Goal: Transaction & Acquisition: Purchase product/service

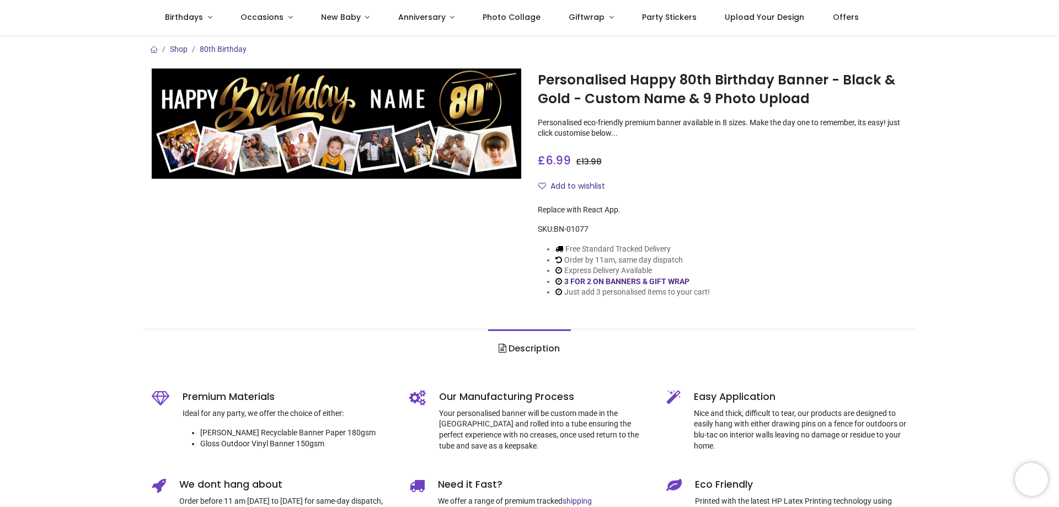
type input "**********"
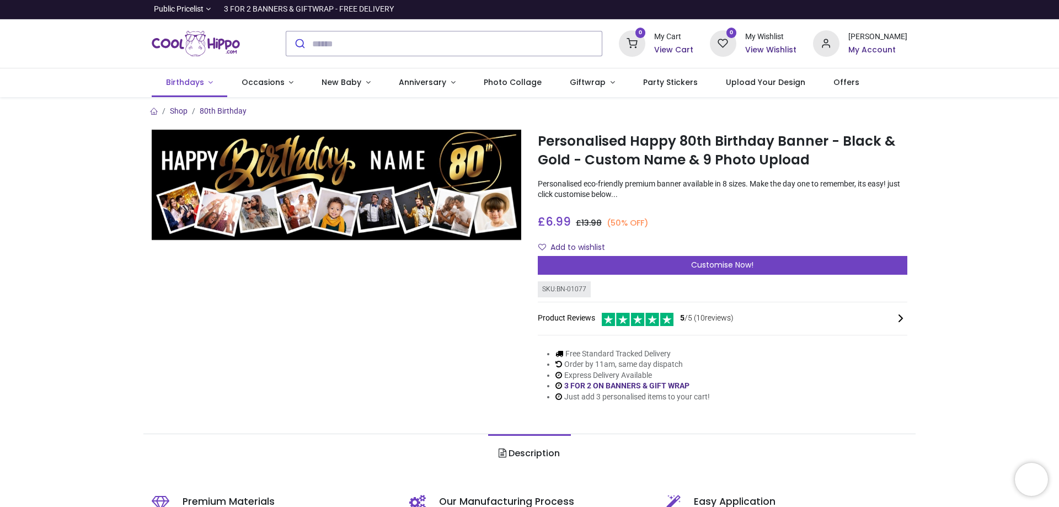
click at [210, 88] on link "Birthdays" at bounding box center [190, 82] width 76 height 29
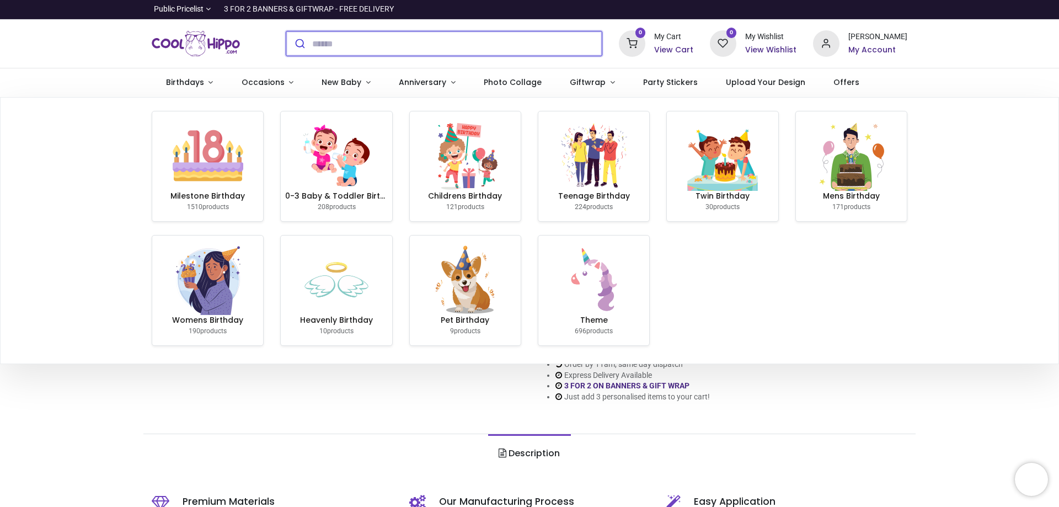
click at [412, 47] on input "search" at bounding box center [457, 43] width 290 height 24
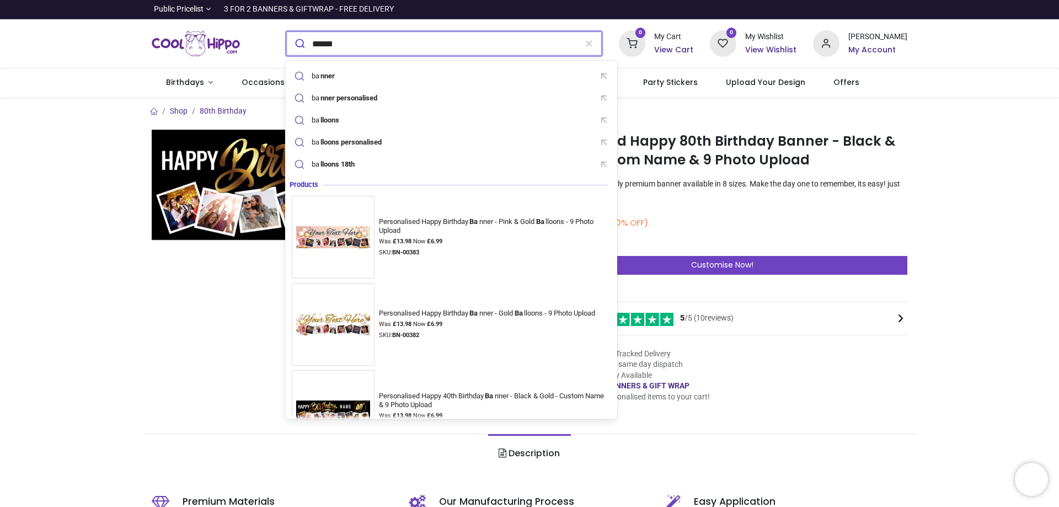
type input "******"
click at [286, 31] on button "submit" at bounding box center [299, 43] width 26 height 24
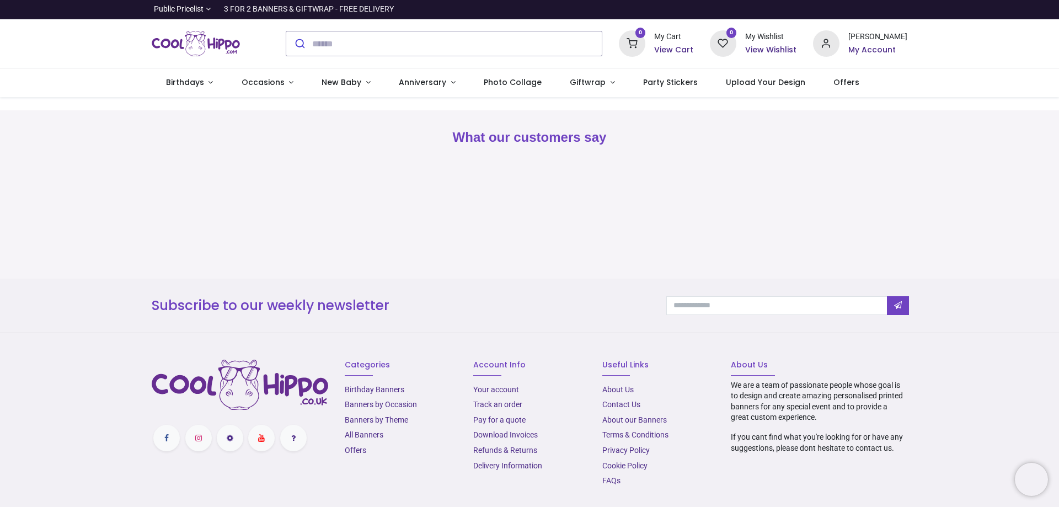
type input "**********"
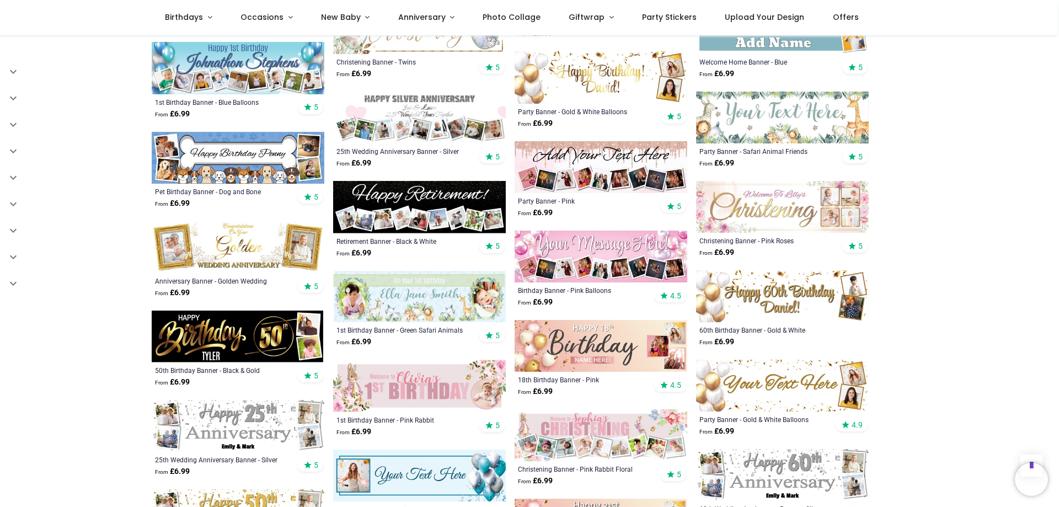
scroll to position [1490, 0]
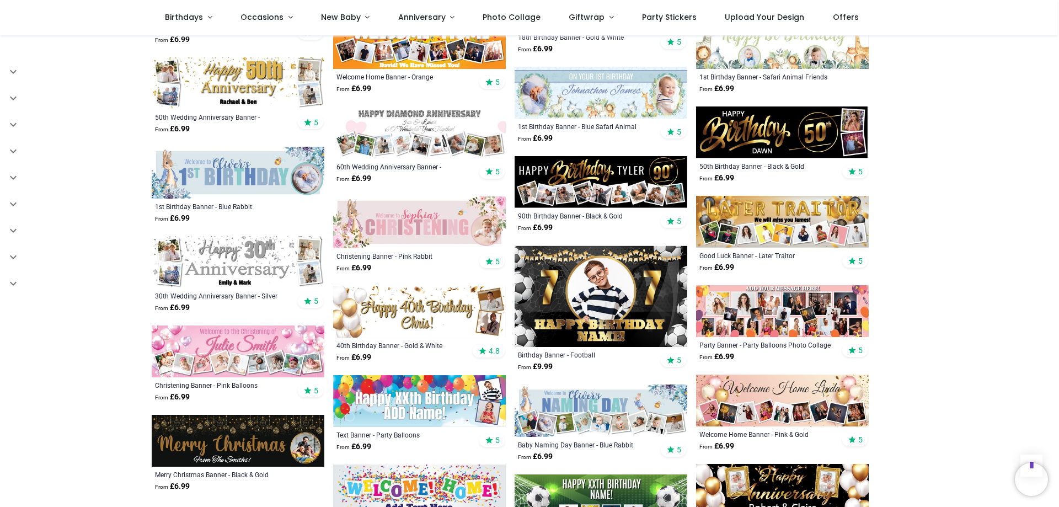
scroll to position [2373, 0]
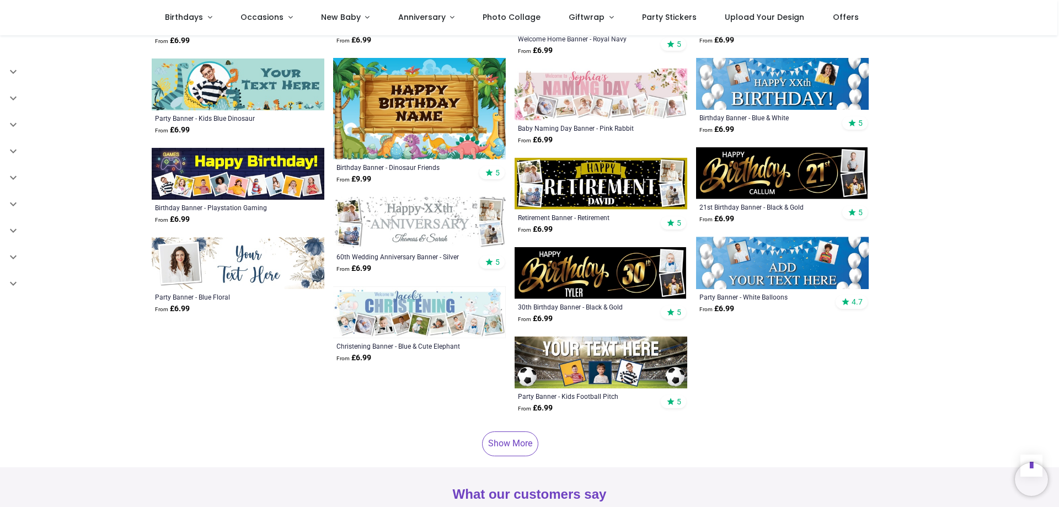
scroll to position [3090, 0]
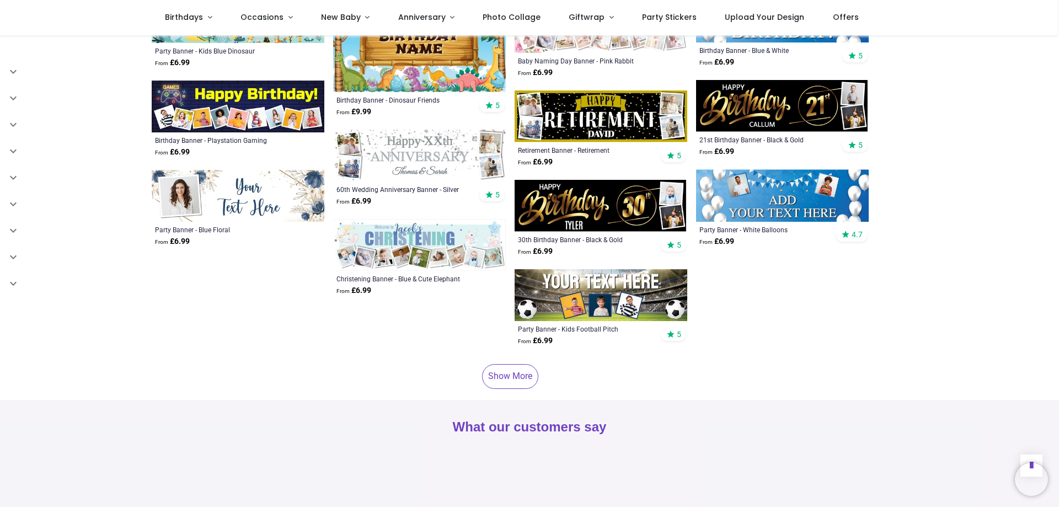
click at [510, 364] on link "Show More" at bounding box center [510, 376] width 56 height 24
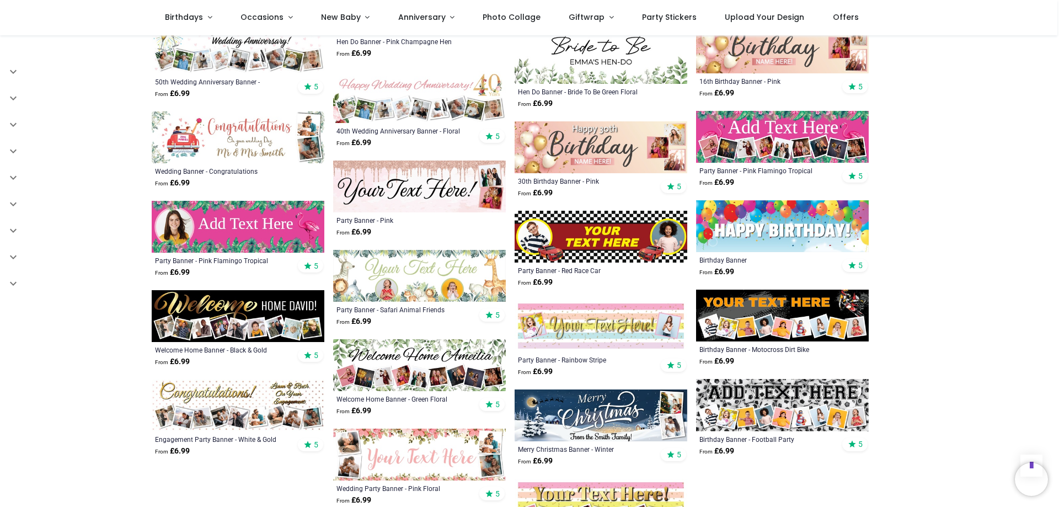
scroll to position [3586, 0]
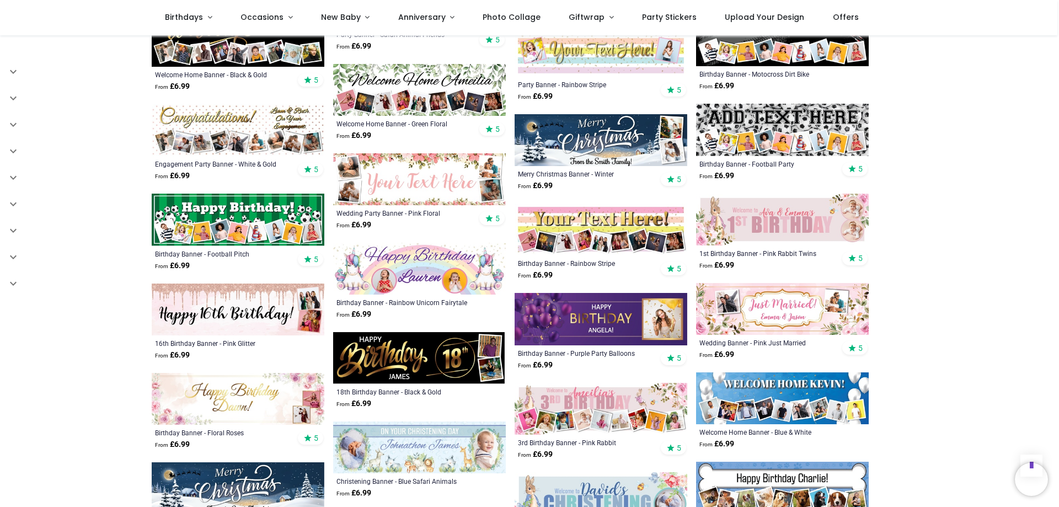
scroll to position [3807, 0]
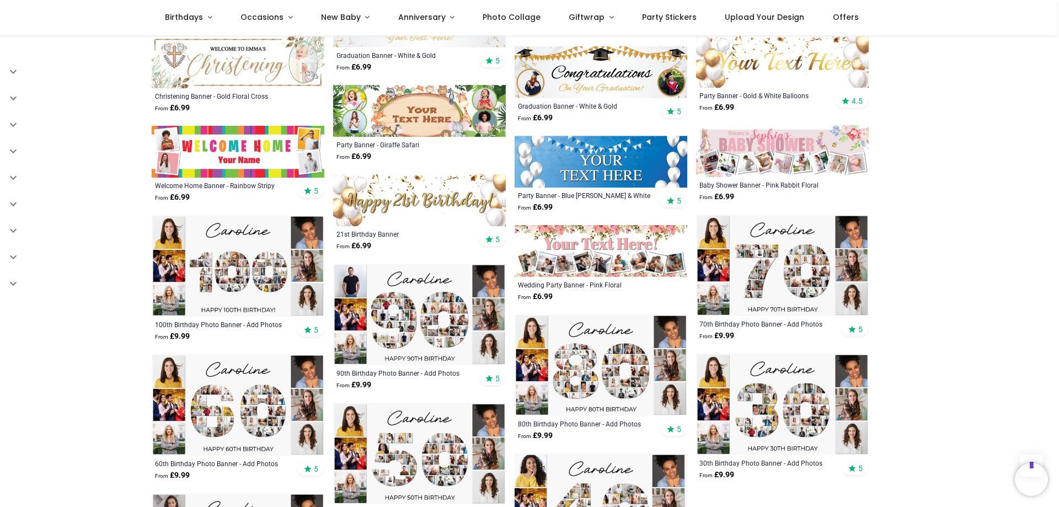
scroll to position [4745, 0]
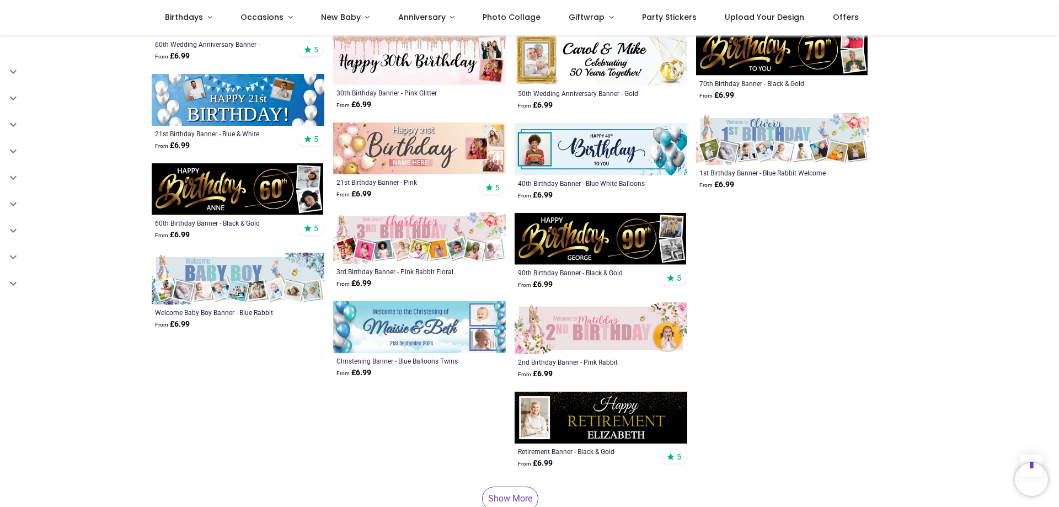
scroll to position [6290, 0]
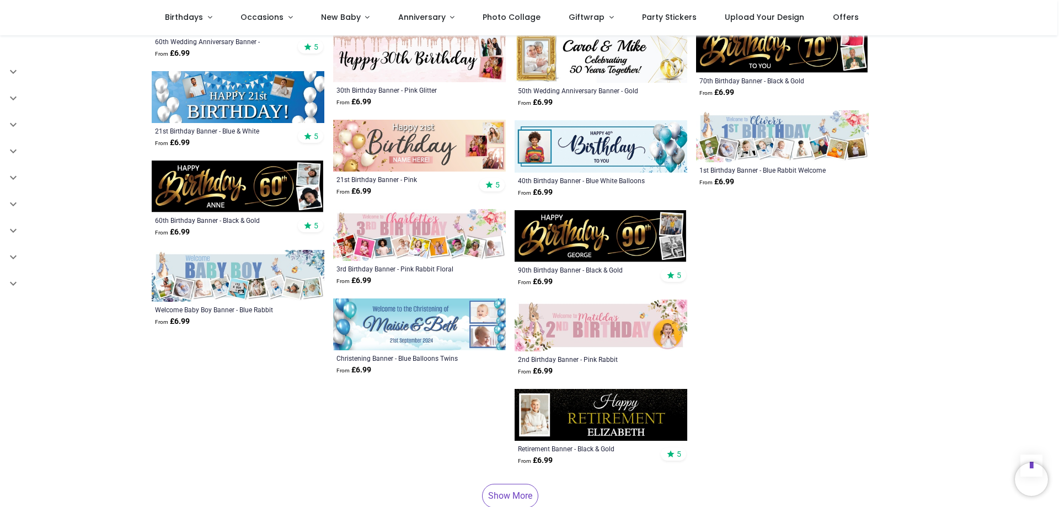
click at [530, 484] on link "Show More" at bounding box center [510, 496] width 56 height 24
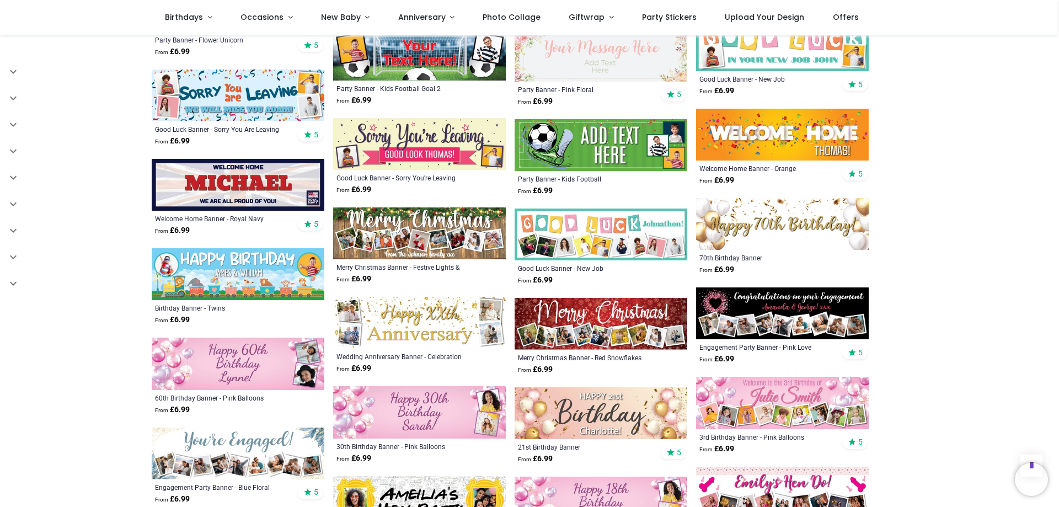
scroll to position [6676, 0]
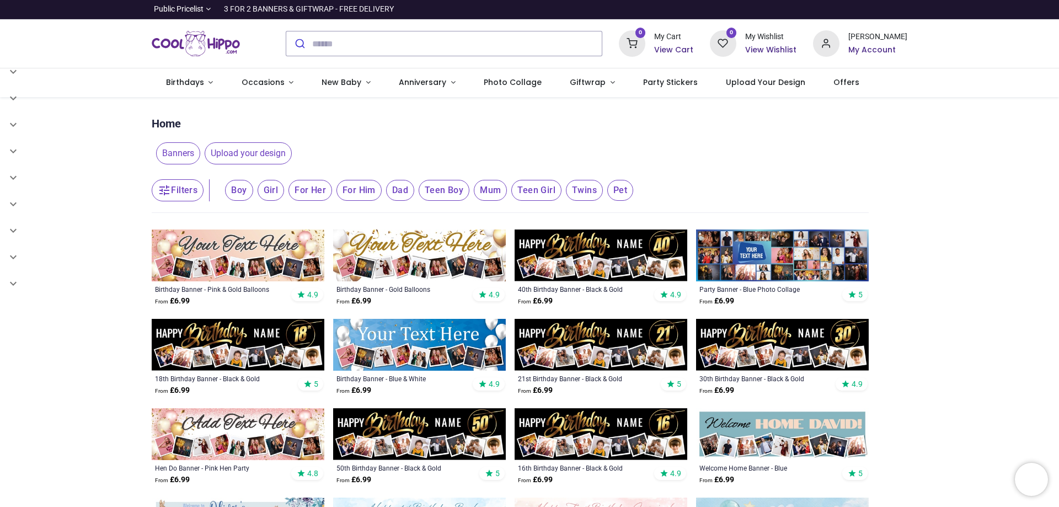
click at [258, 151] on span "Upload your design" at bounding box center [248, 153] width 87 height 22
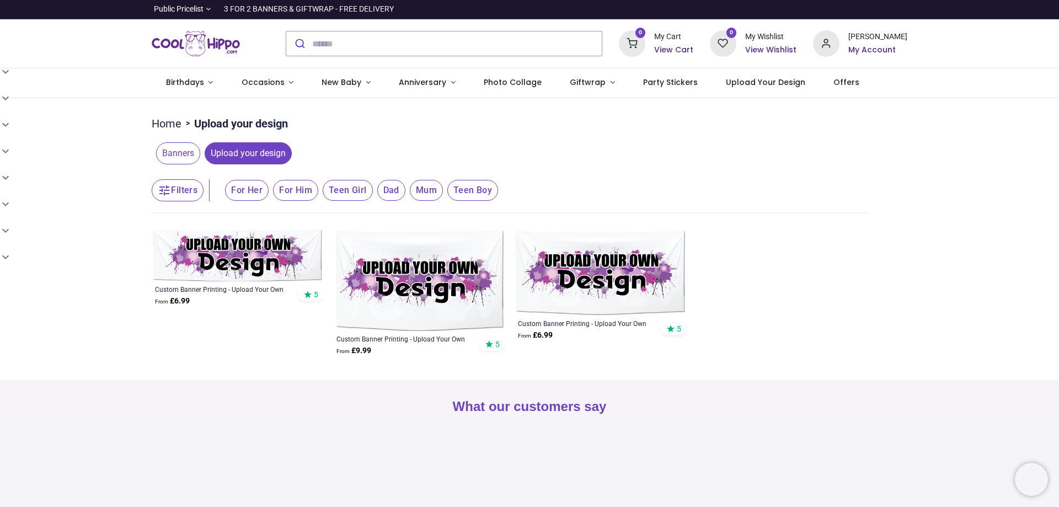
click at [184, 158] on span "Banners" at bounding box center [178, 153] width 44 height 22
click at [269, 184] on span "For Him" at bounding box center [247, 190] width 44 height 21
click at [179, 161] on span "Banners" at bounding box center [178, 153] width 44 height 22
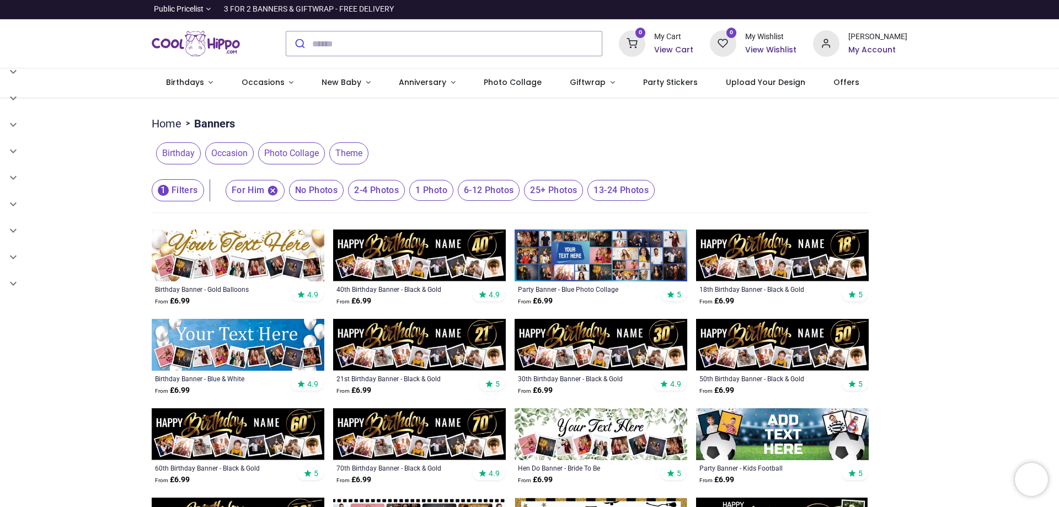
click at [182, 195] on button "1 Filters" at bounding box center [178, 190] width 52 height 22
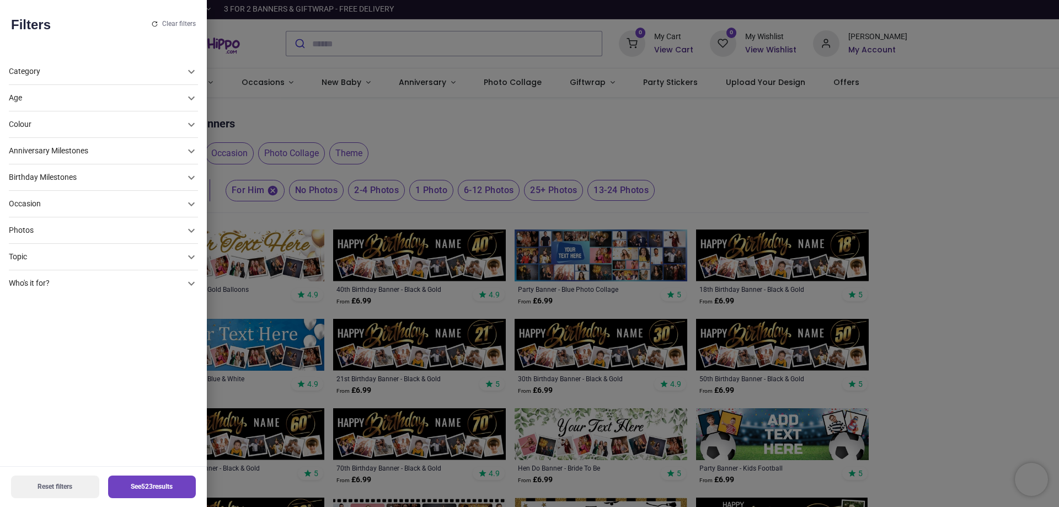
click at [111, 104] on div "Photos" at bounding box center [97, 98] width 176 height 11
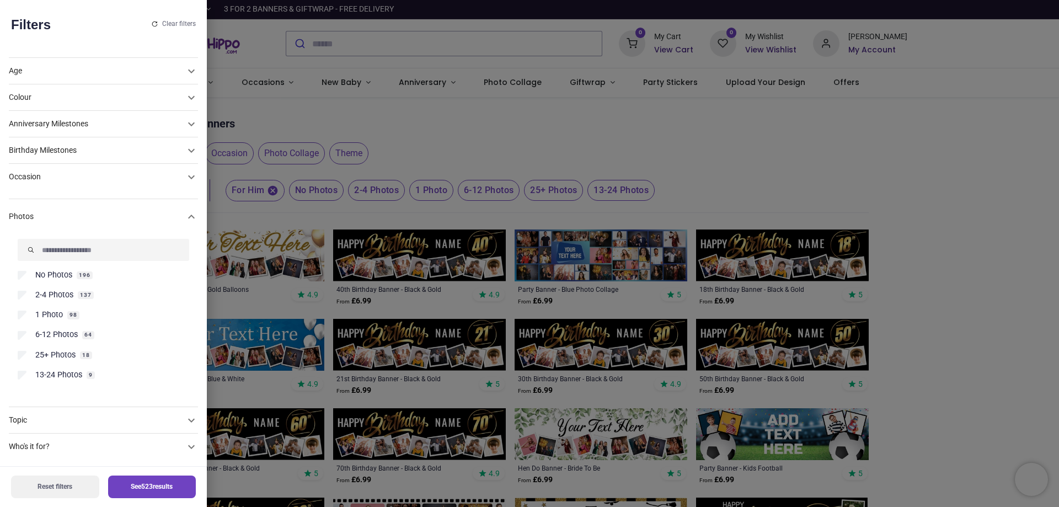
scroll to position [29, 0]
click at [44, 292] on span "2-4 Photos" at bounding box center [54, 292] width 38 height 11
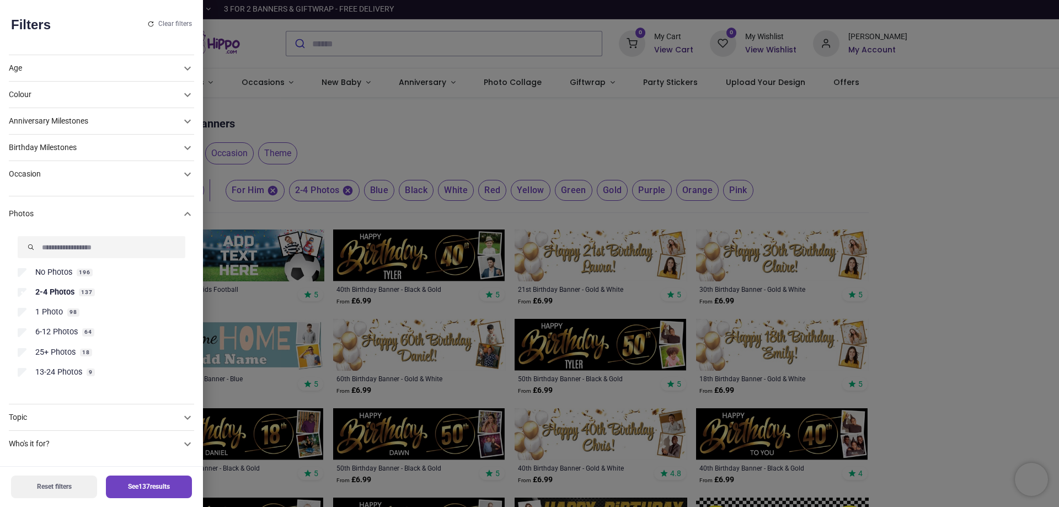
click at [106, 479] on button "See 137 results" at bounding box center [149, 487] width 86 height 23
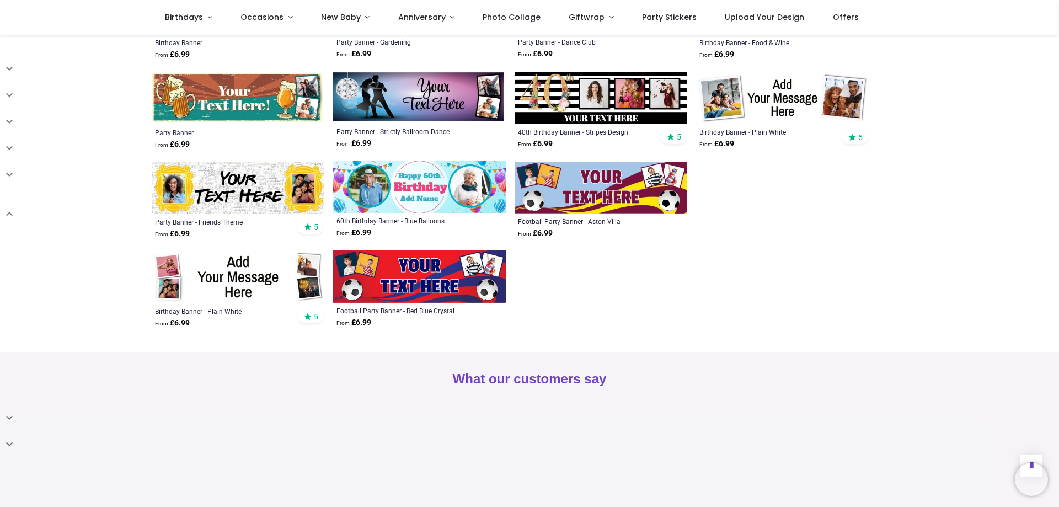
scroll to position [2428, 0]
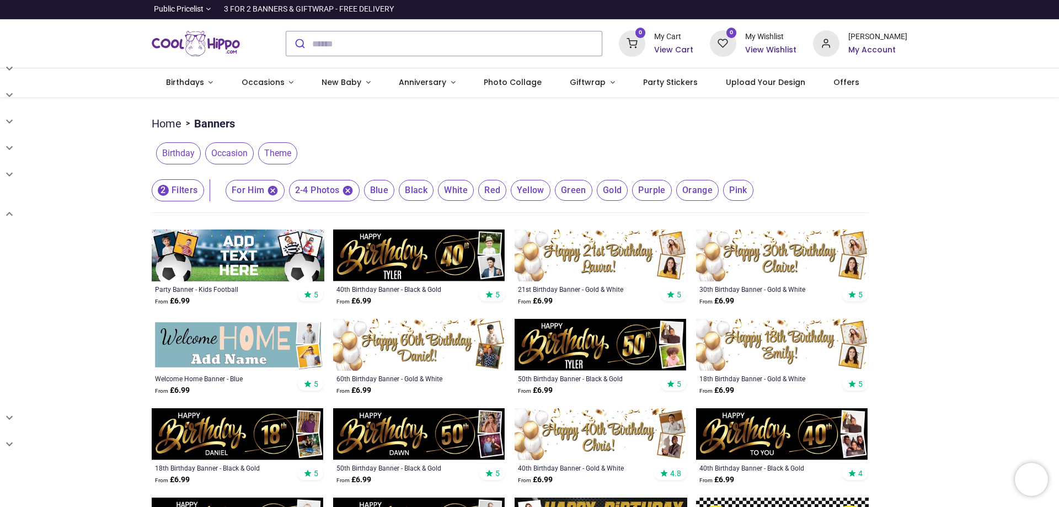
click at [381, 191] on span "Blue" at bounding box center [379, 190] width 31 height 21
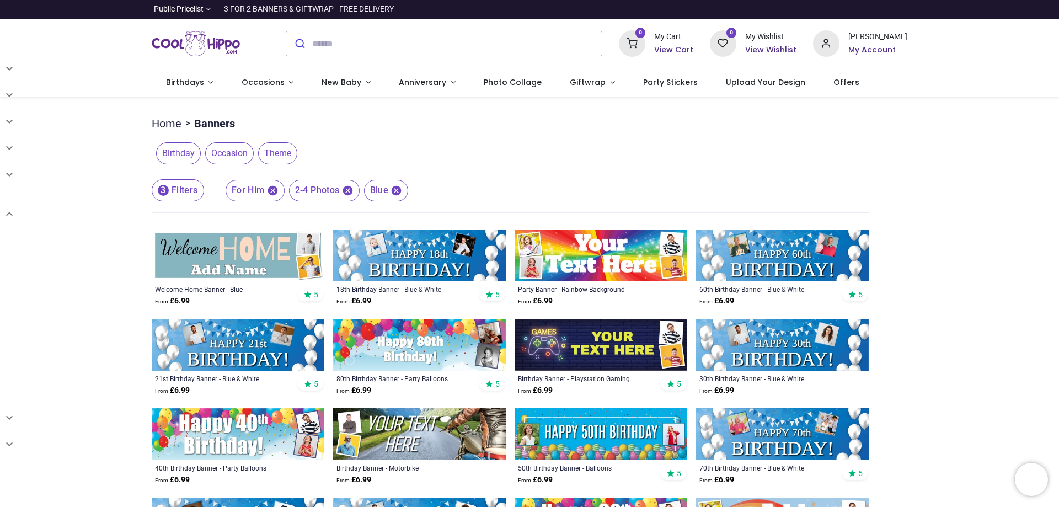
click at [229, 157] on span "Occasion" at bounding box center [229, 153] width 49 height 22
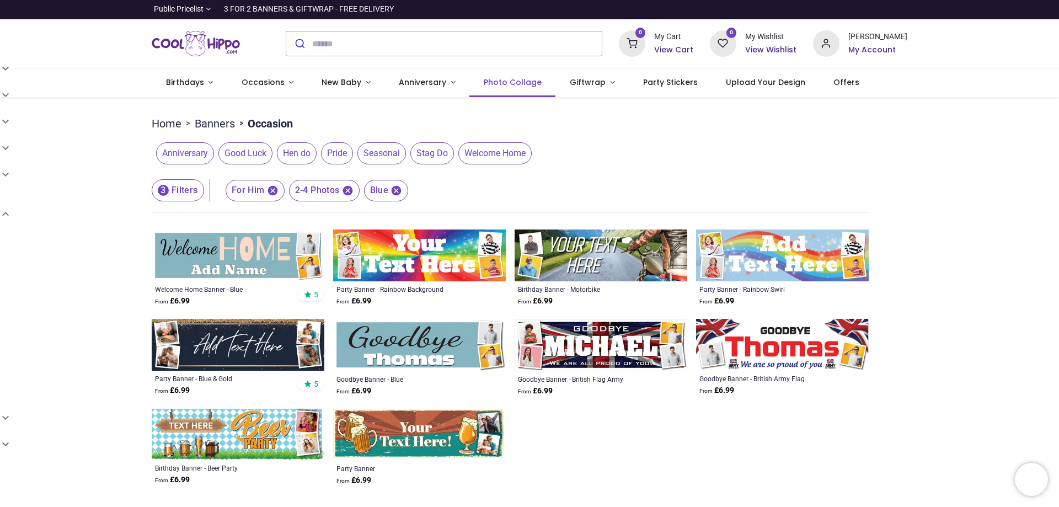
click at [481, 90] on link "Photo Collage" at bounding box center [513, 82] width 86 height 29
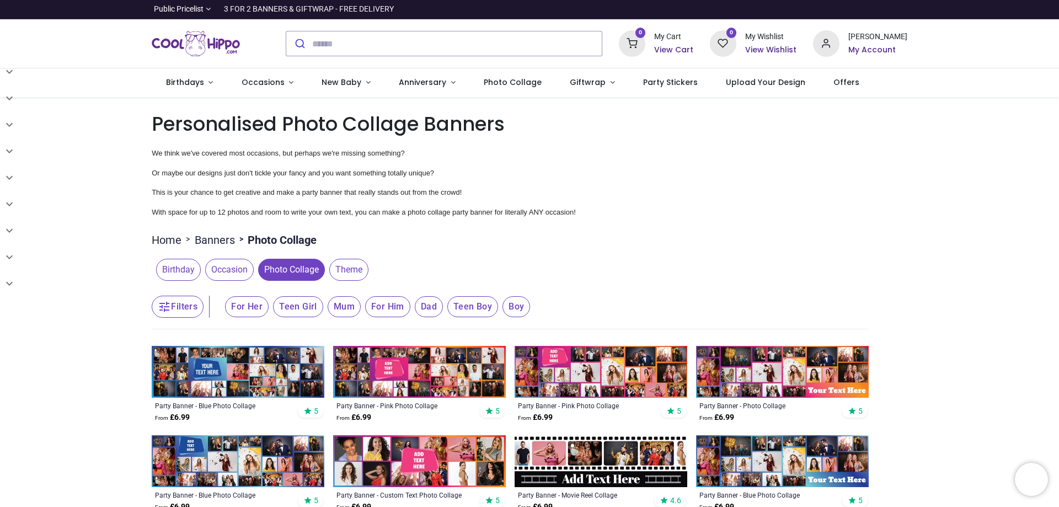
type input "**********"
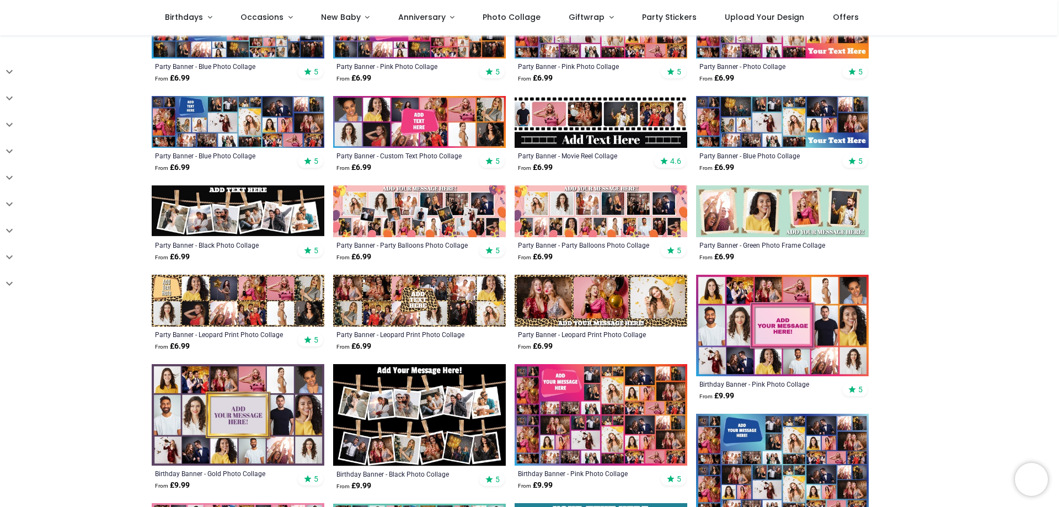
scroll to position [276, 0]
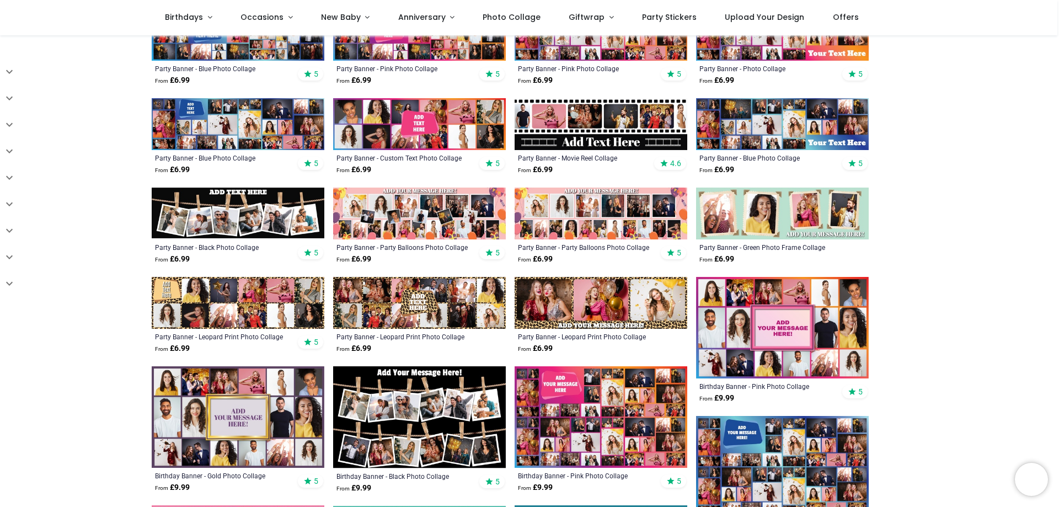
click at [778, 230] on img at bounding box center [782, 214] width 173 height 52
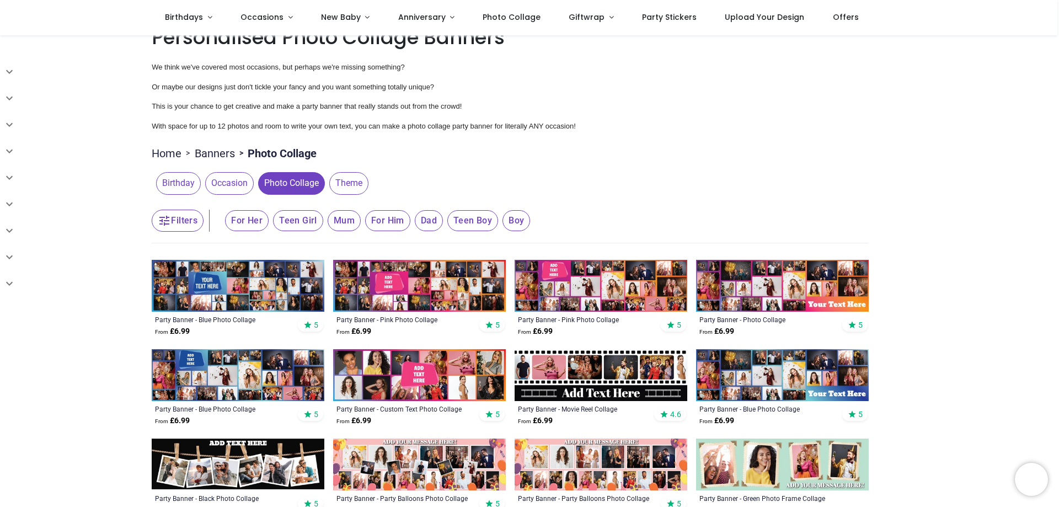
scroll to position [0, 0]
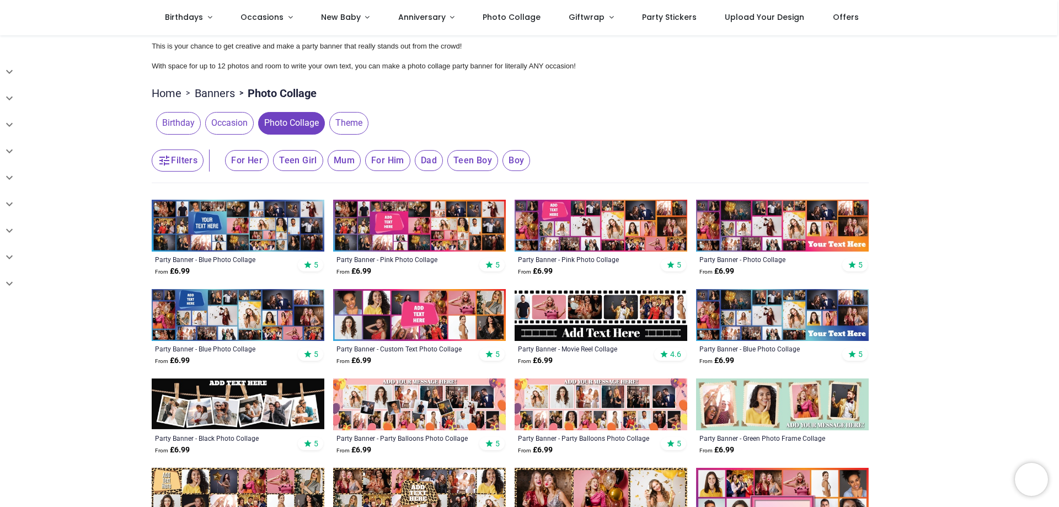
scroll to position [55, 0]
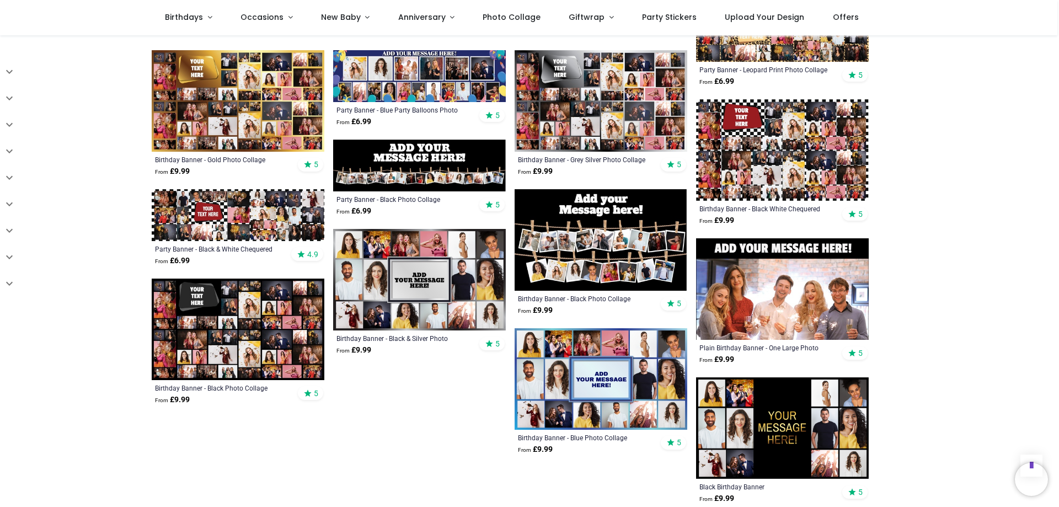
scroll to position [938, 0]
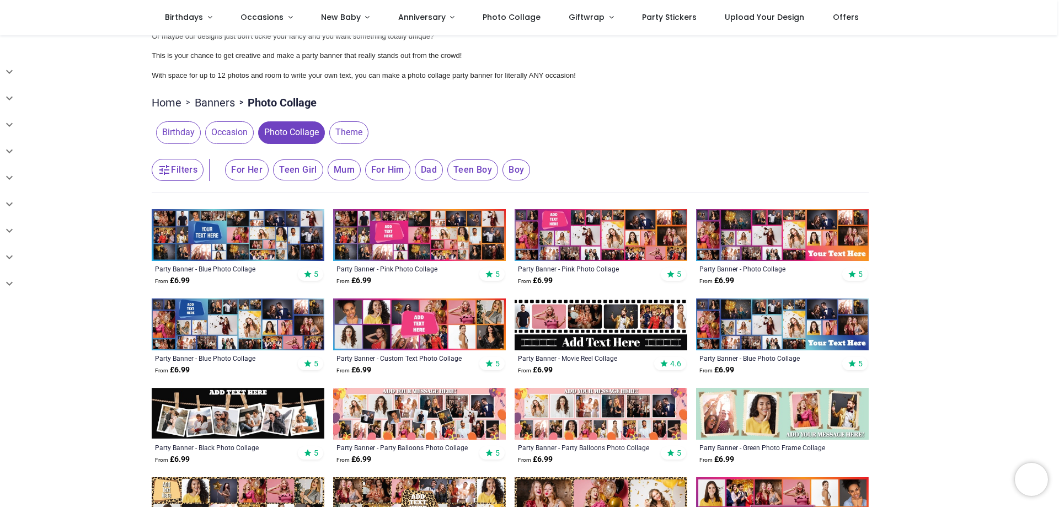
scroll to position [55, 0]
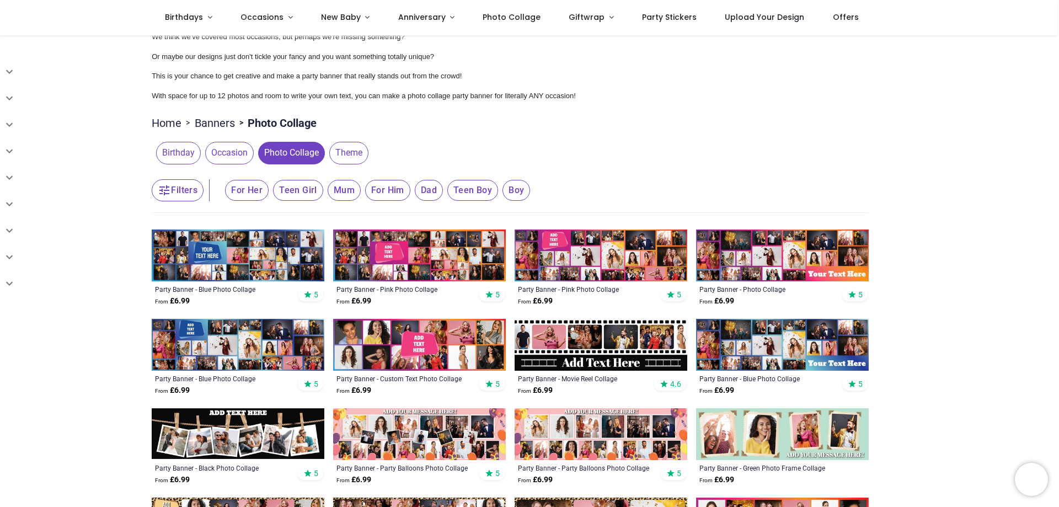
click at [181, 186] on button "Filters" at bounding box center [178, 190] width 52 height 22
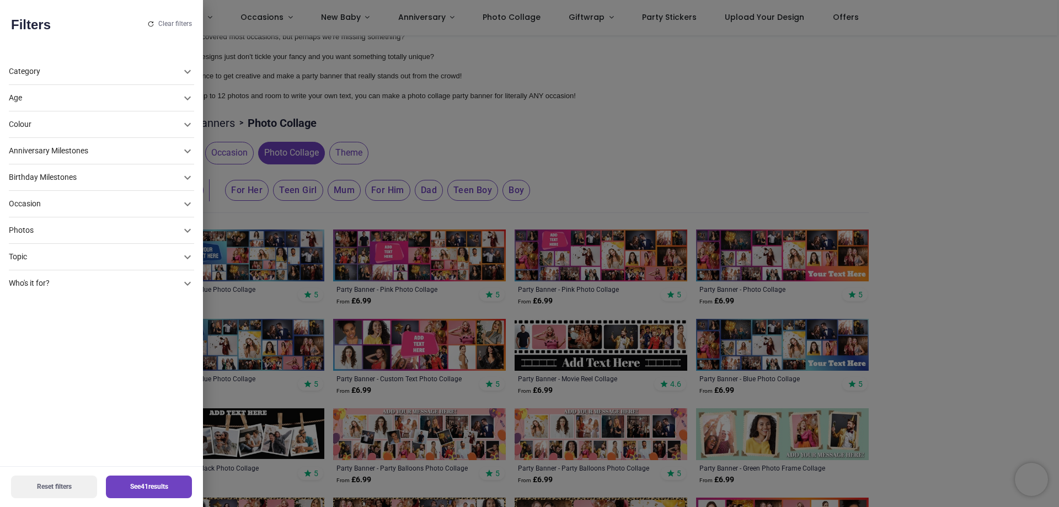
click at [55, 104] on div "Colour" at bounding box center [95, 98] width 172 height 11
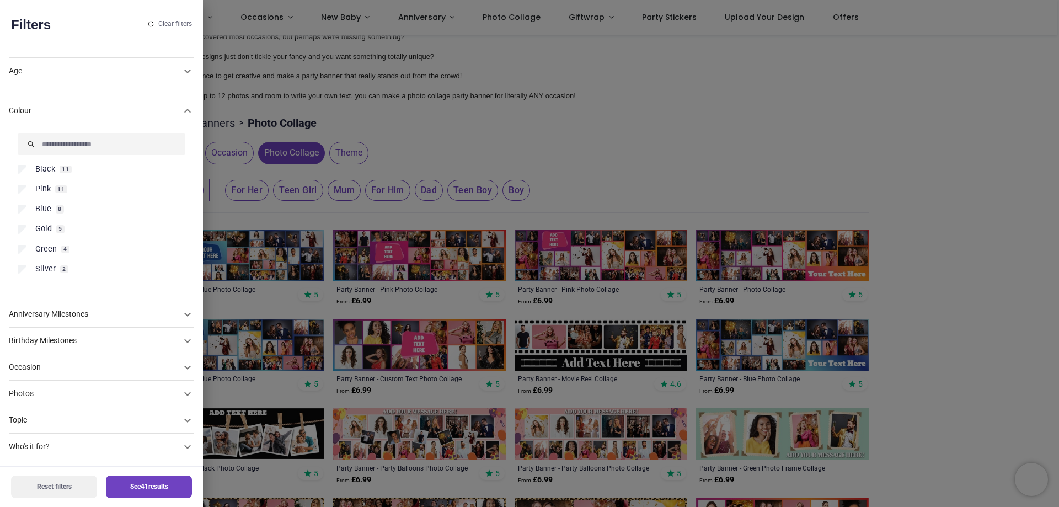
scroll to position [29, 0]
click at [36, 166] on span "Black" at bounding box center [45, 166] width 20 height 11
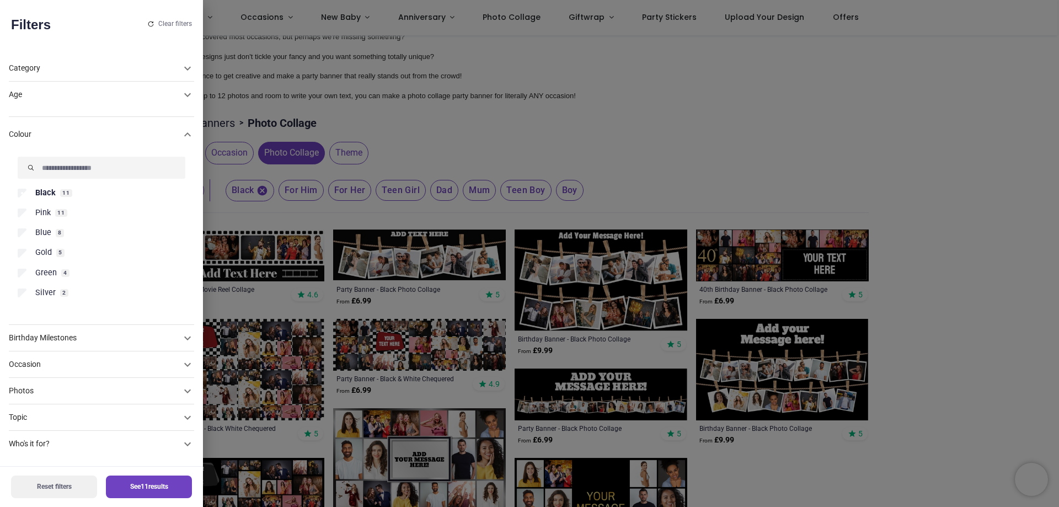
scroll to position [3, 0]
click at [140, 482] on button "See 11 results" at bounding box center [149, 487] width 86 height 23
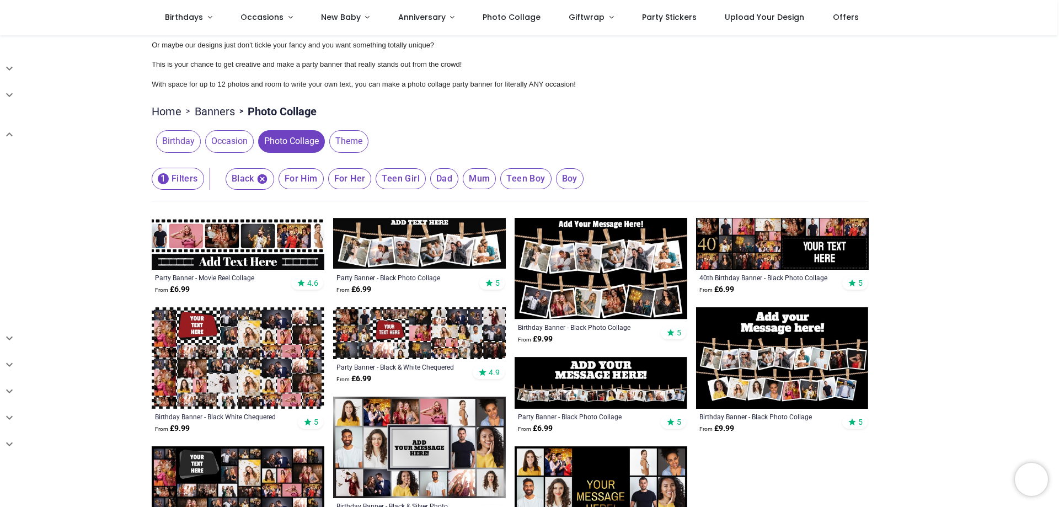
scroll to position [110, 0]
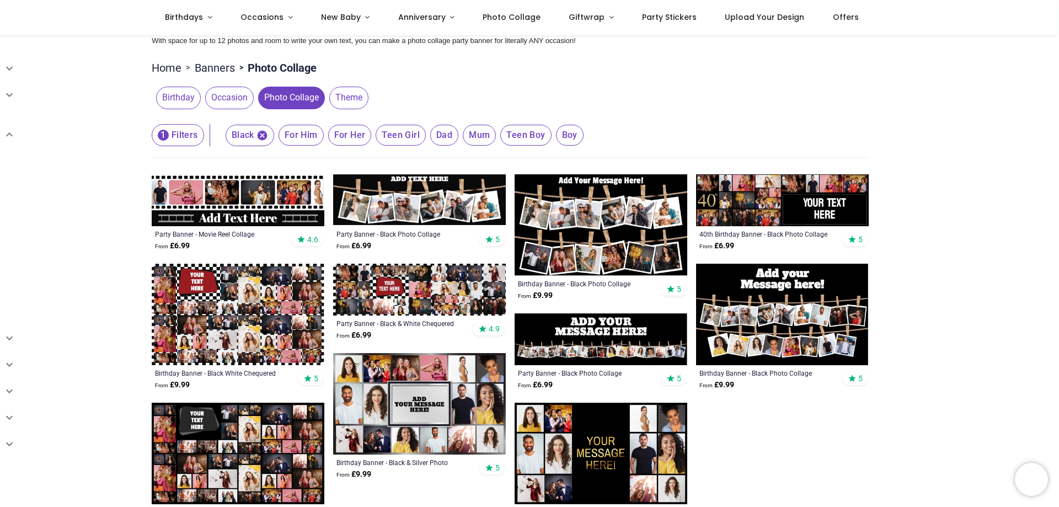
click at [413, 189] on img at bounding box center [419, 200] width 173 height 52
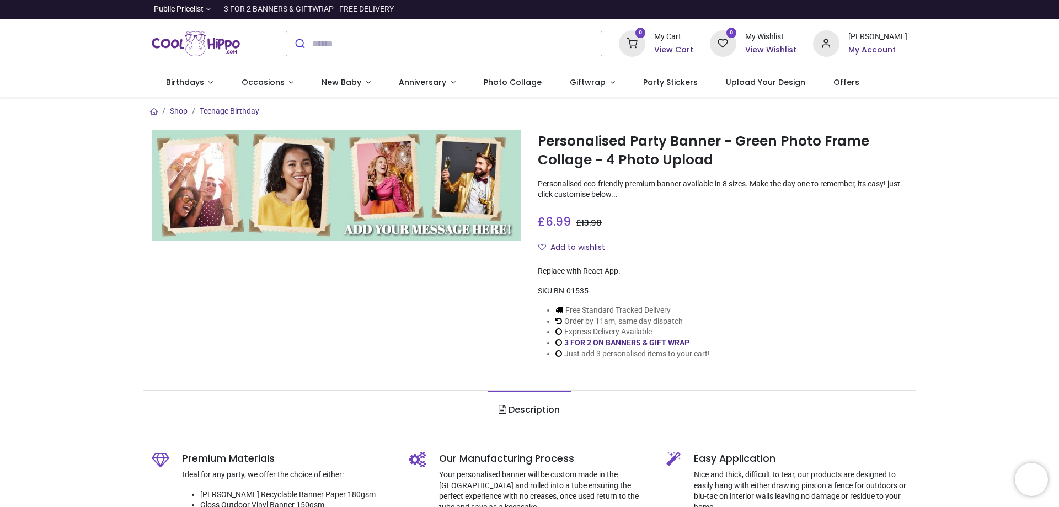
type input "**********"
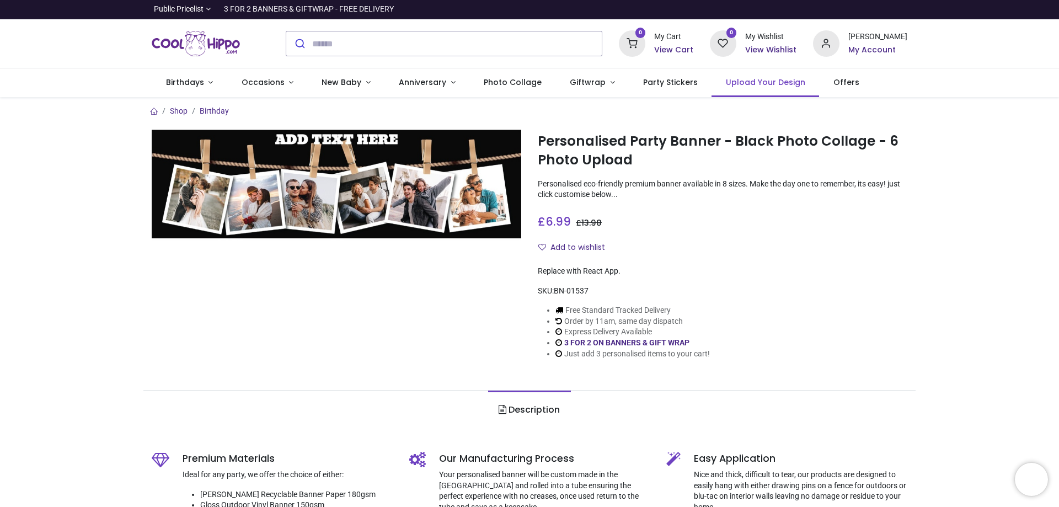
type input "**********"
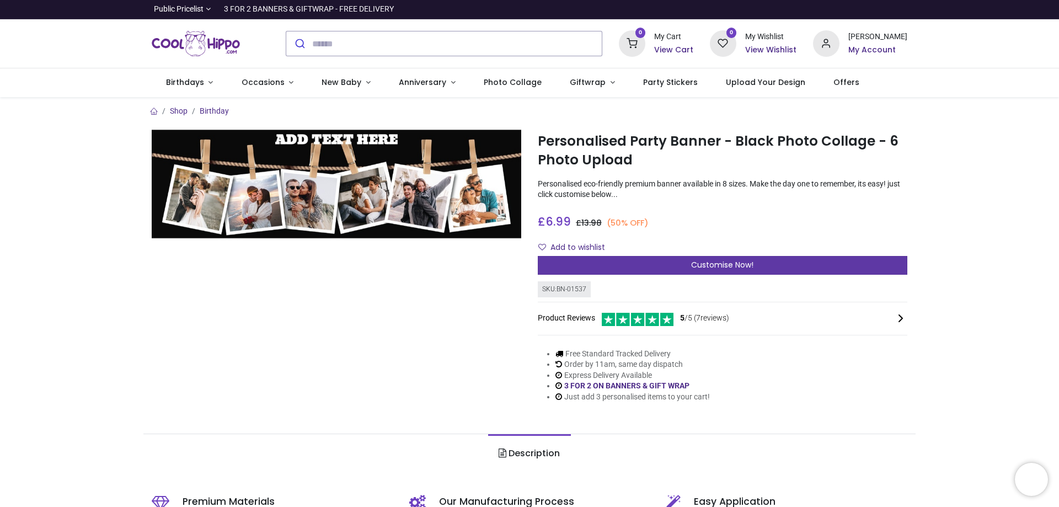
click at [769, 260] on div "Customise Now!" at bounding box center [723, 265] width 370 height 19
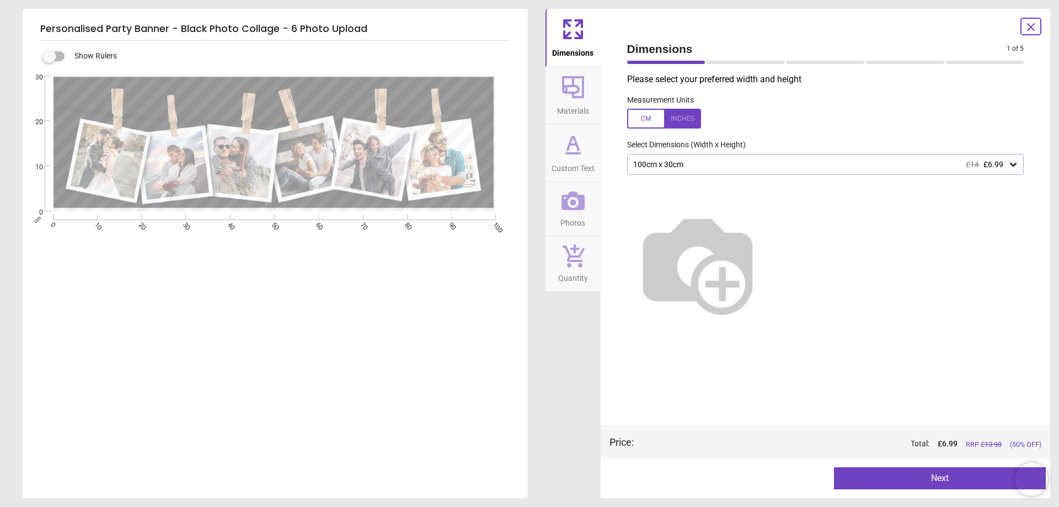
click at [936, 479] on button "Next" at bounding box center [940, 478] width 212 height 22
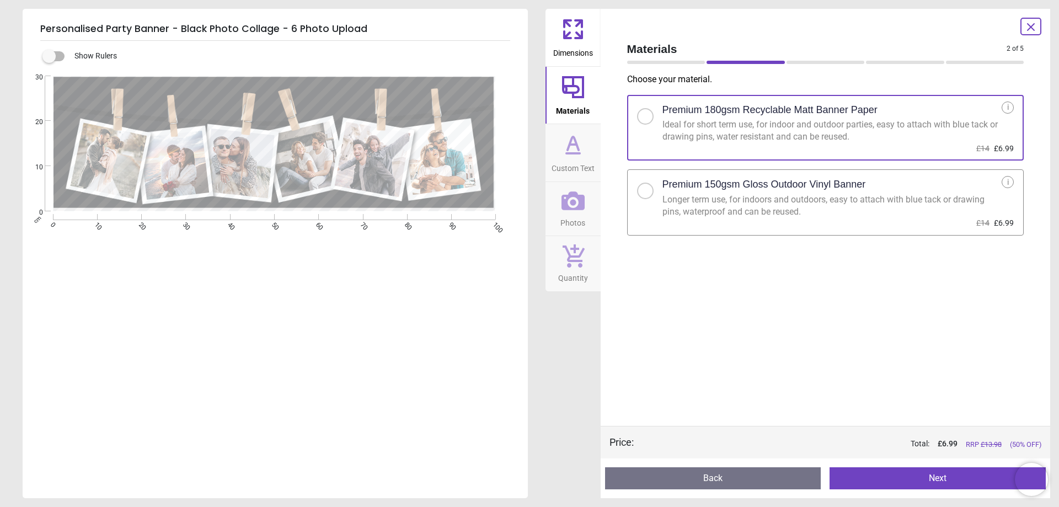
click at [841, 198] on div "Longer term use, for indoors and outdoors, easy to attach with blue tack or dra…" at bounding box center [833, 206] width 340 height 25
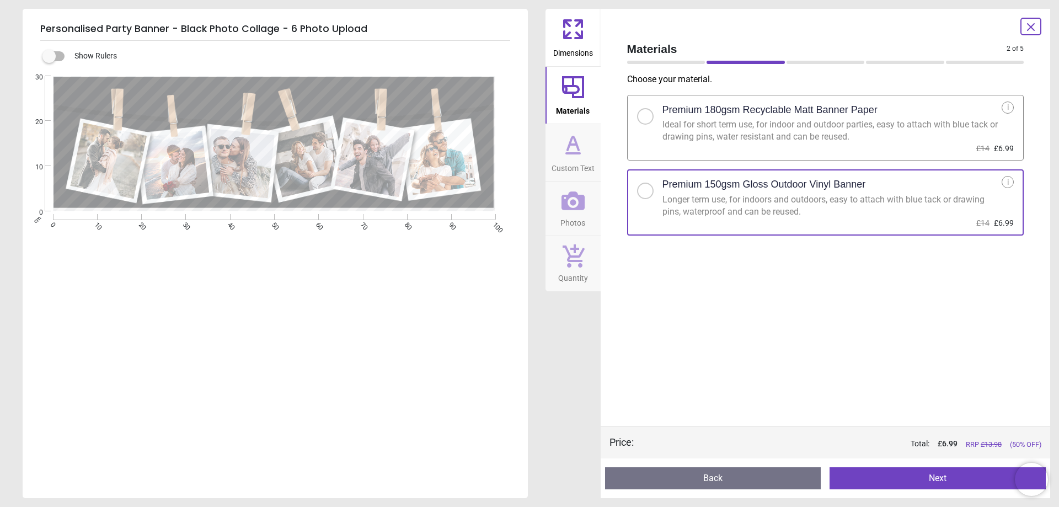
click at [910, 474] on button "Next" at bounding box center [938, 478] width 216 height 22
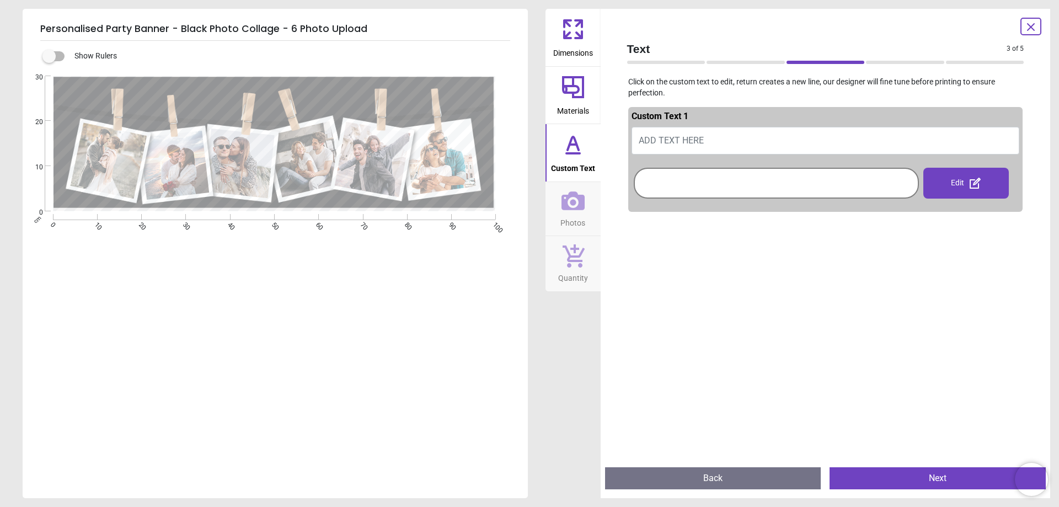
click at [672, 145] on span "ADD TEXT HERE" at bounding box center [671, 140] width 65 height 10
click at [695, 147] on button "ADD TEXT HERE" at bounding box center [826, 141] width 388 height 28
click at [672, 142] on button "Happy memories" at bounding box center [826, 141] width 388 height 28
click at [891, 183] on div at bounding box center [777, 182] width 280 height 25
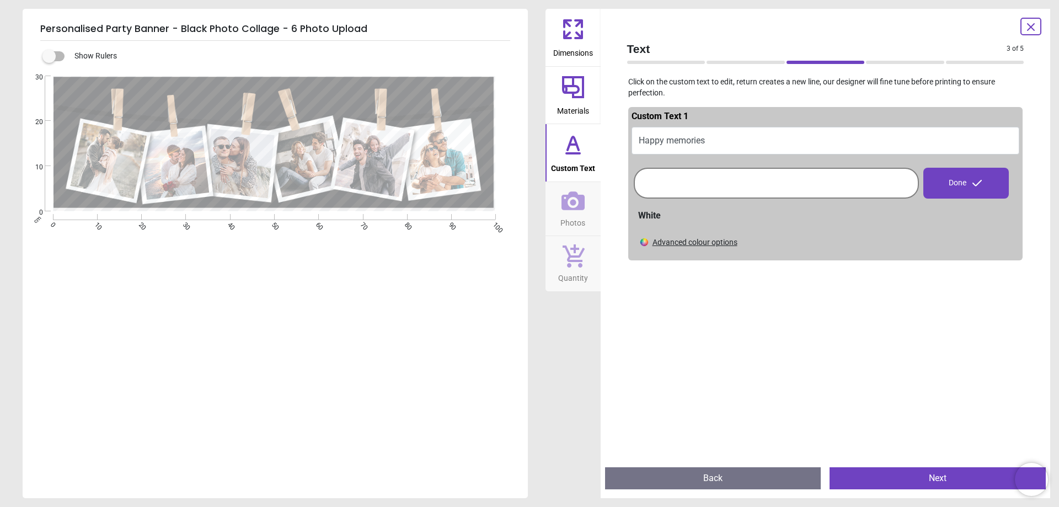
click at [674, 143] on button "Happy memories" at bounding box center [826, 141] width 388 height 28
click at [723, 144] on button "Happy memories" at bounding box center [826, 141] width 388 height 28
type textarea "**********"
click at [951, 181] on div "Done" at bounding box center [967, 183] width 86 height 31
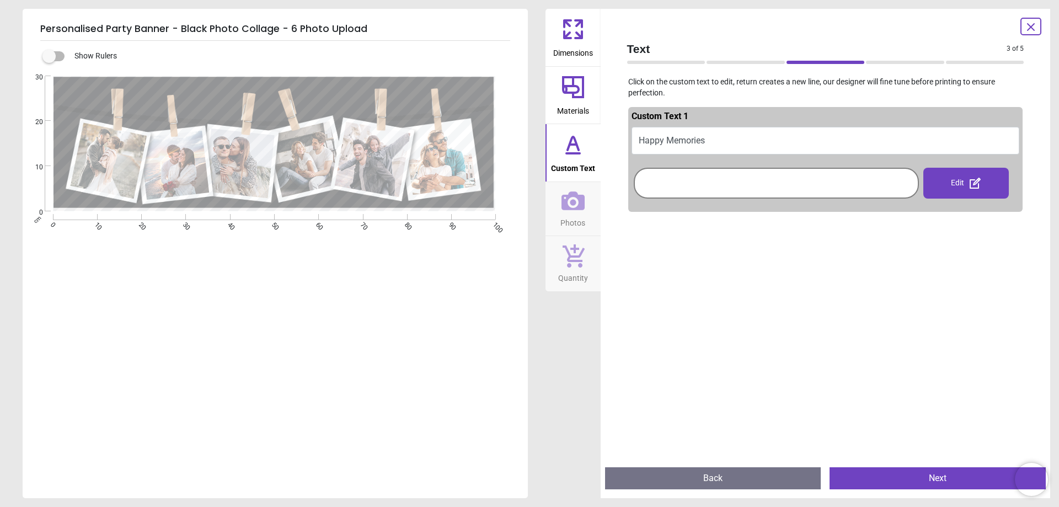
click at [865, 470] on button "Next" at bounding box center [938, 478] width 216 height 22
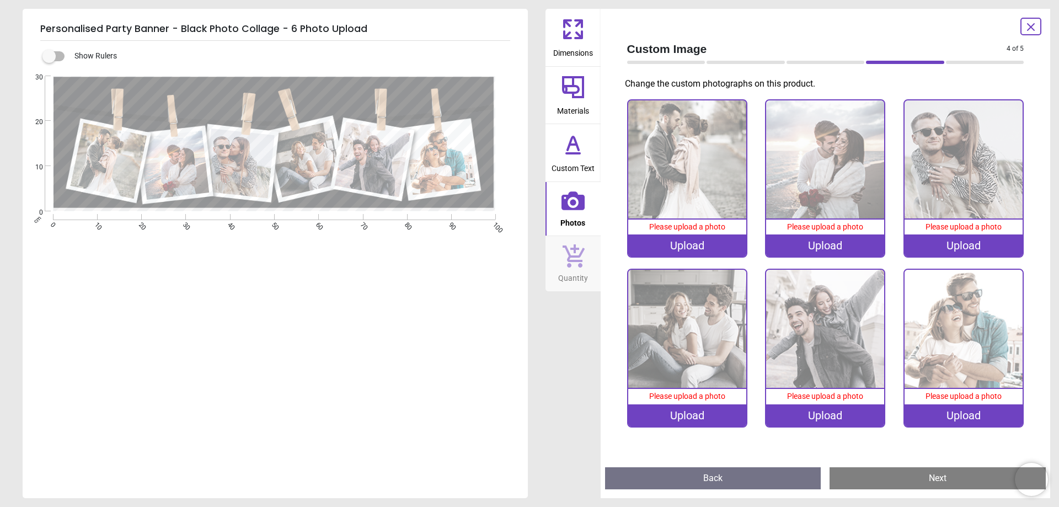
click at [680, 251] on div "Upload" at bounding box center [687, 245] width 118 height 22
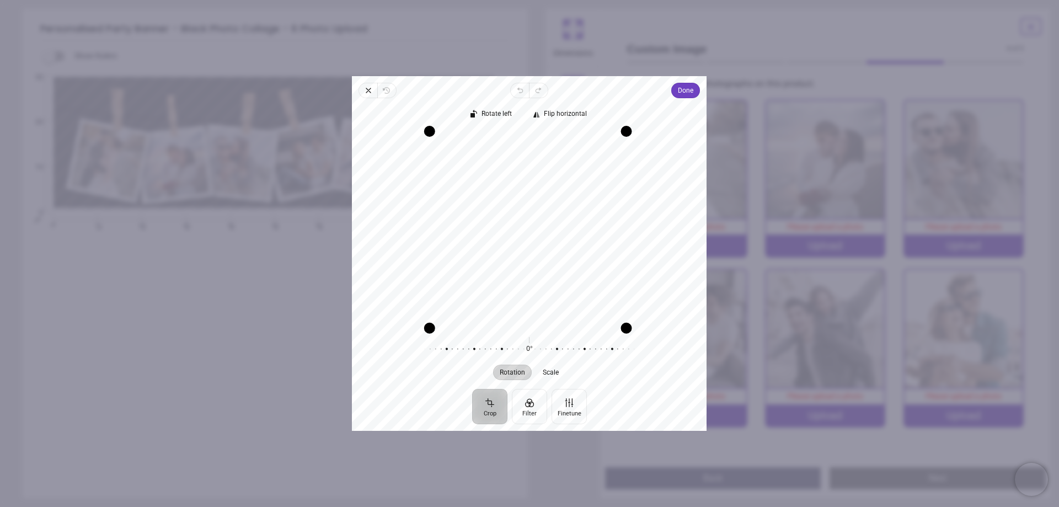
drag, startPoint x: 434, startPoint y: 325, endPoint x: 416, endPoint y: 328, distance: 18.5
click at [416, 328] on div "Recenter" at bounding box center [529, 227] width 355 height 203
drag, startPoint x: 587, startPoint y: 288, endPoint x: 544, endPoint y: 269, distance: 46.9
click at [544, 269] on div "Recenter" at bounding box center [529, 228] width 337 height 194
click at [488, 246] on div "Recenter" at bounding box center [529, 228] width 337 height 194
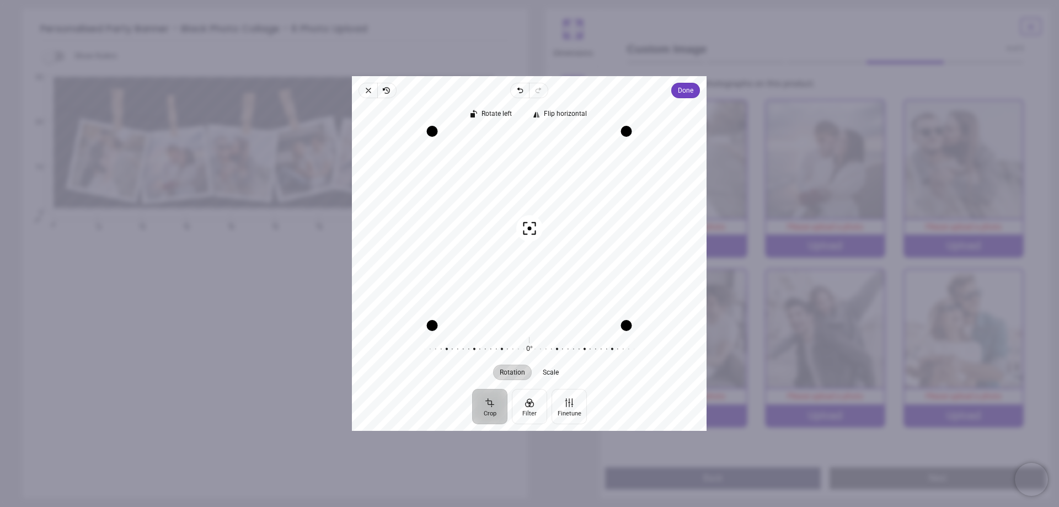
drag, startPoint x: 488, startPoint y: 246, endPoint x: 582, endPoint y: 246, distance: 94.4
click at [582, 246] on div "Recenter" at bounding box center [529, 228] width 337 height 194
click at [553, 371] on span "Scale" at bounding box center [551, 372] width 16 height 7
drag, startPoint x: 550, startPoint y: 240, endPoint x: 555, endPoint y: 246, distance: 7.8
click at [555, 246] on div "Recenter" at bounding box center [529, 228] width 337 height 194
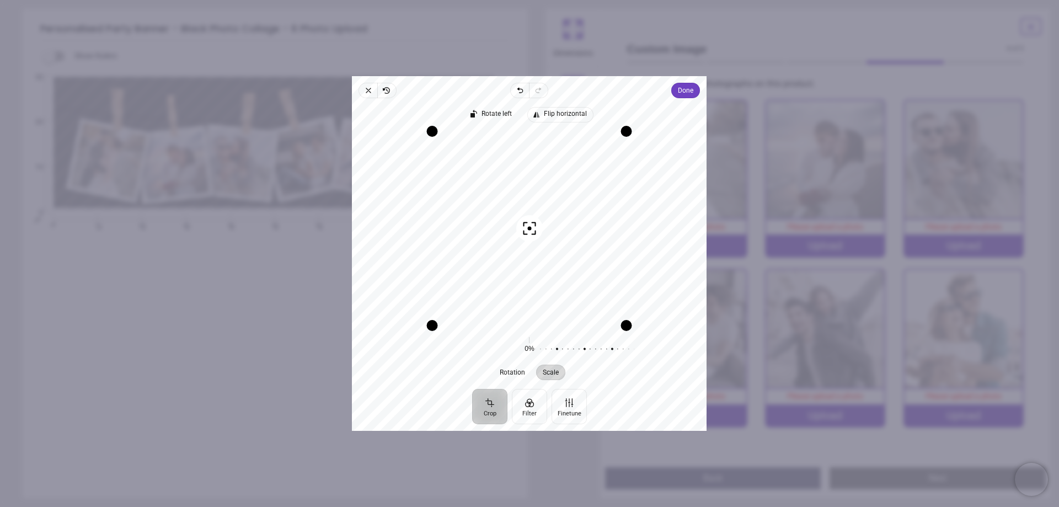
click at [558, 121] on button "Flip horizontal" at bounding box center [560, 114] width 66 height 15
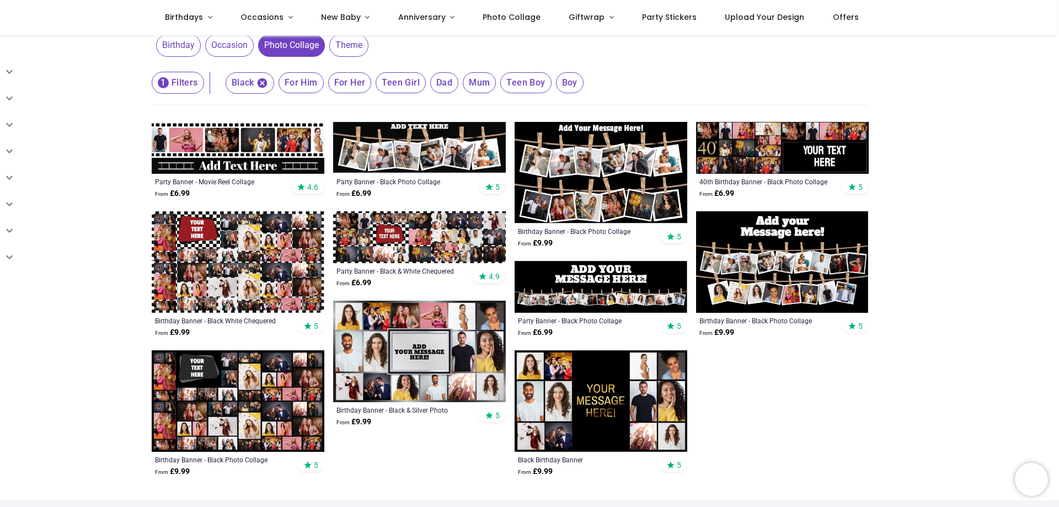
scroll to position [166, 0]
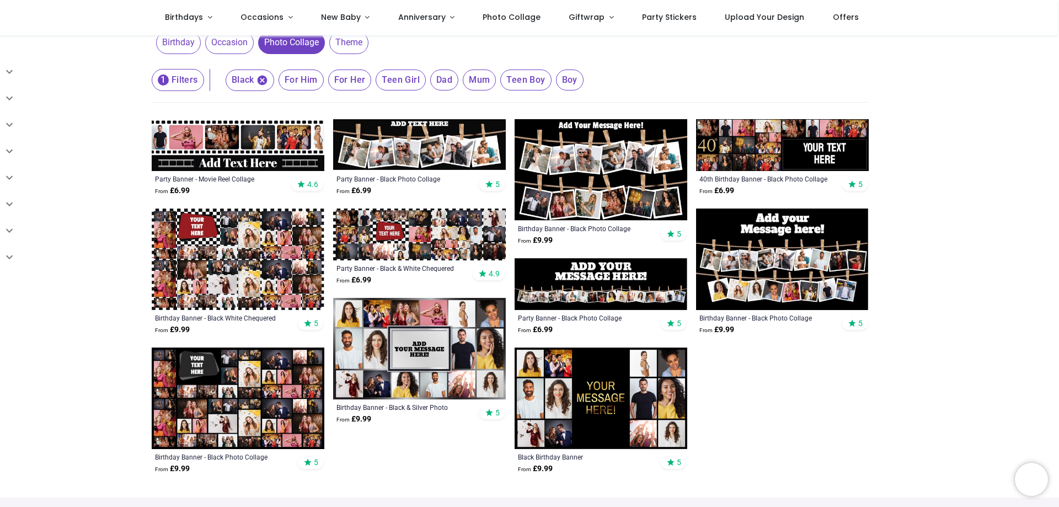
click at [232, 150] on img at bounding box center [238, 145] width 173 height 52
click at [259, 147] on img at bounding box center [238, 145] width 173 height 52
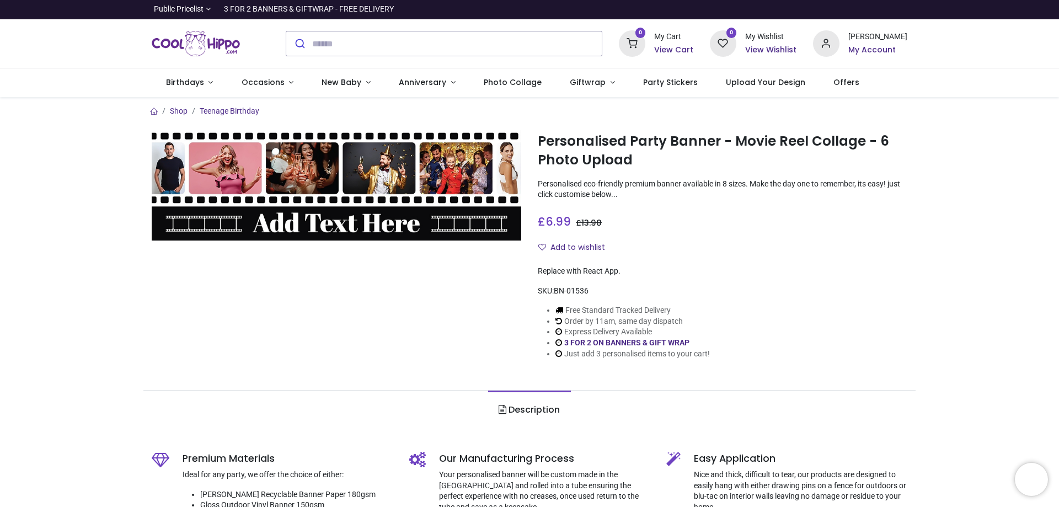
type input "**********"
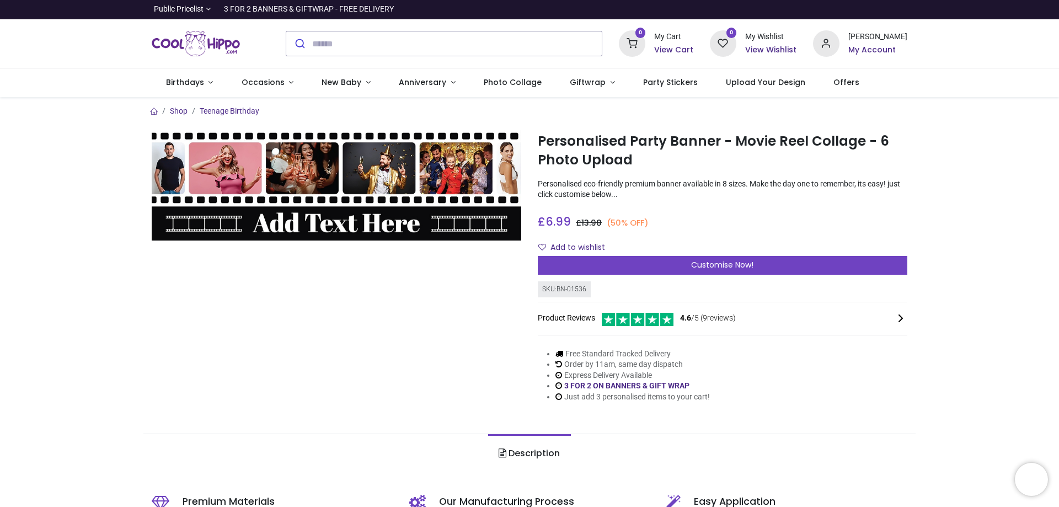
click at [655, 255] on div "Add to wishlist" at bounding box center [723, 247] width 370 height 19
click at [641, 260] on div "Customise Now!" at bounding box center [723, 265] width 370 height 19
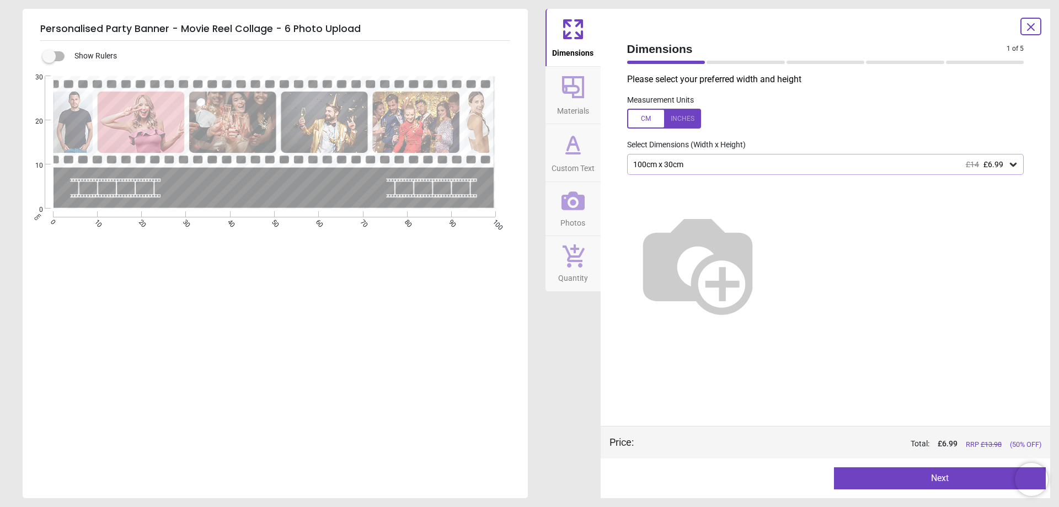
click at [884, 474] on button "Next" at bounding box center [940, 478] width 212 height 22
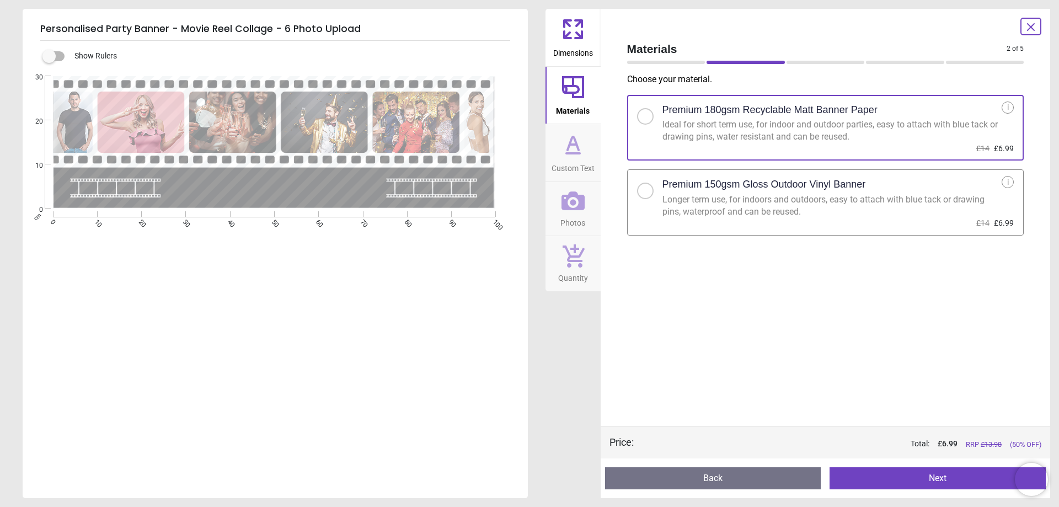
click at [723, 190] on h2 "Premium 150gsm Gloss Outdoor Vinyl Banner" at bounding box center [765, 185] width 204 height 14
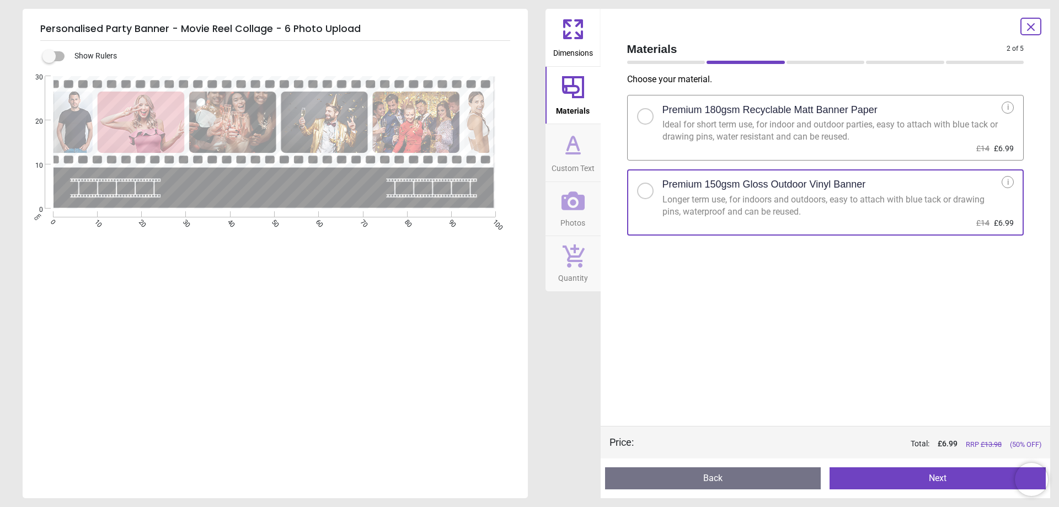
click at [851, 486] on button "Next" at bounding box center [938, 478] width 216 height 22
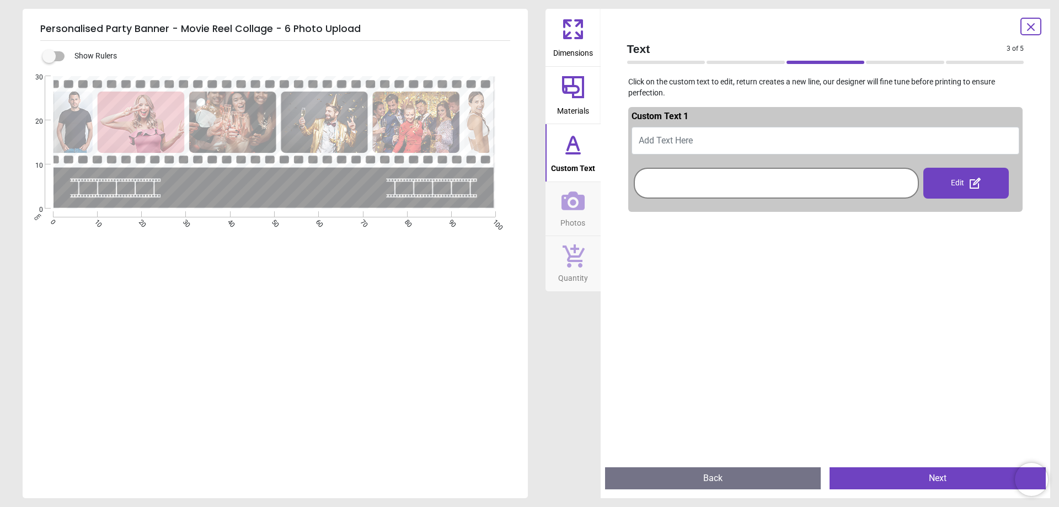
click at [780, 135] on button "Add Text Here" at bounding box center [826, 141] width 388 height 28
type textarea "**********"
click at [925, 466] on div "Preview Back Next Next" at bounding box center [826, 479] width 450 height 40
click at [923, 470] on button "Next" at bounding box center [938, 478] width 216 height 22
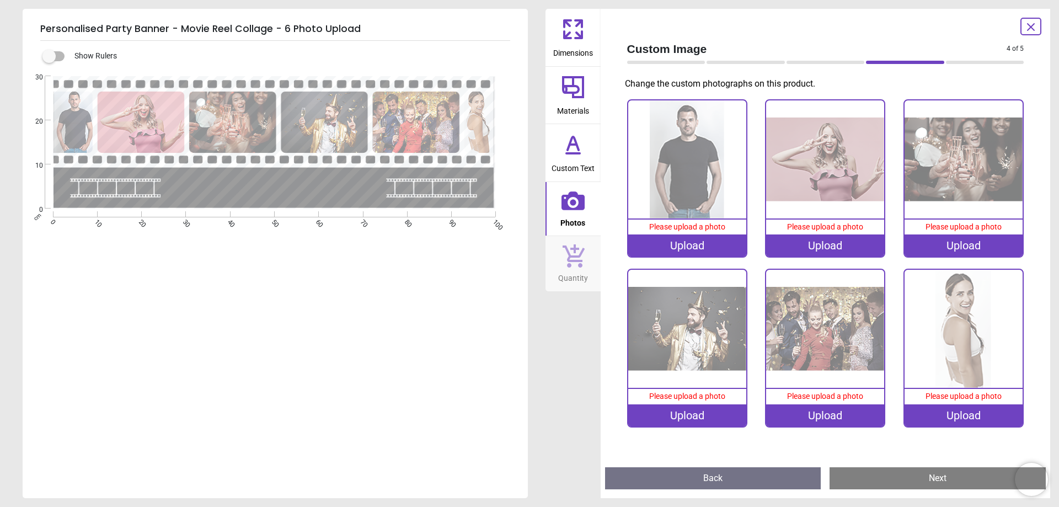
click at [688, 250] on div "Upload" at bounding box center [687, 245] width 118 height 22
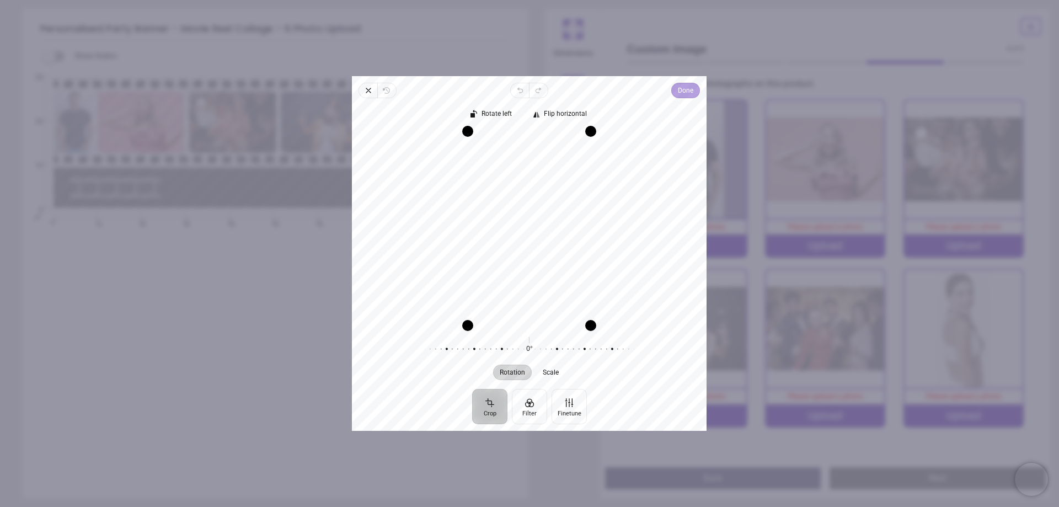
click at [680, 90] on button "Done" at bounding box center [686, 90] width 29 height 15
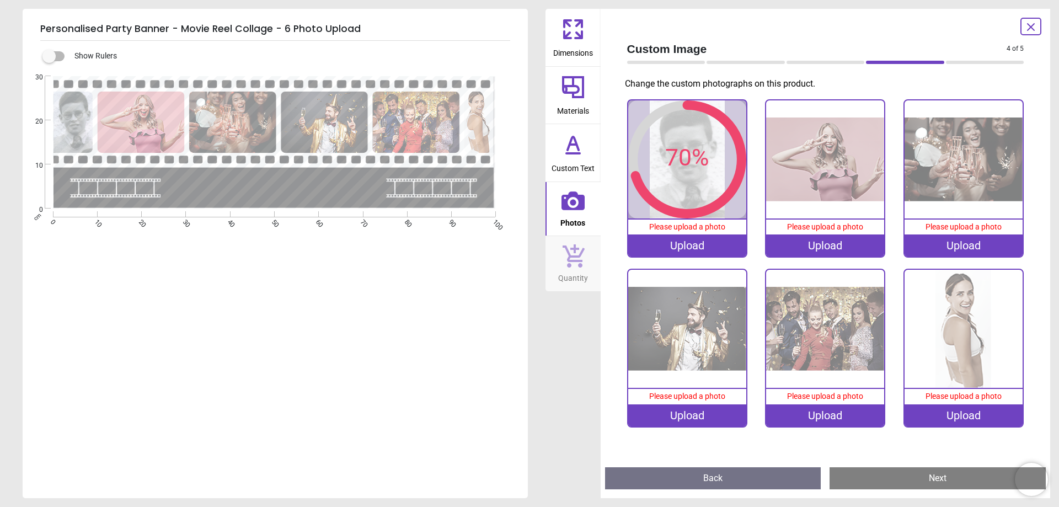
click at [802, 239] on div "Upload" at bounding box center [825, 245] width 118 height 22
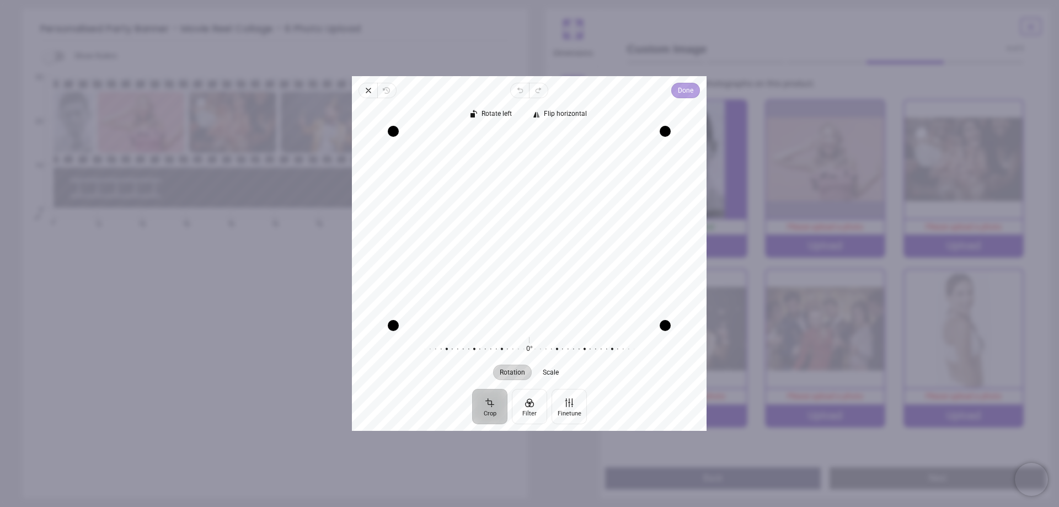
click at [694, 91] on button "Done" at bounding box center [686, 90] width 29 height 15
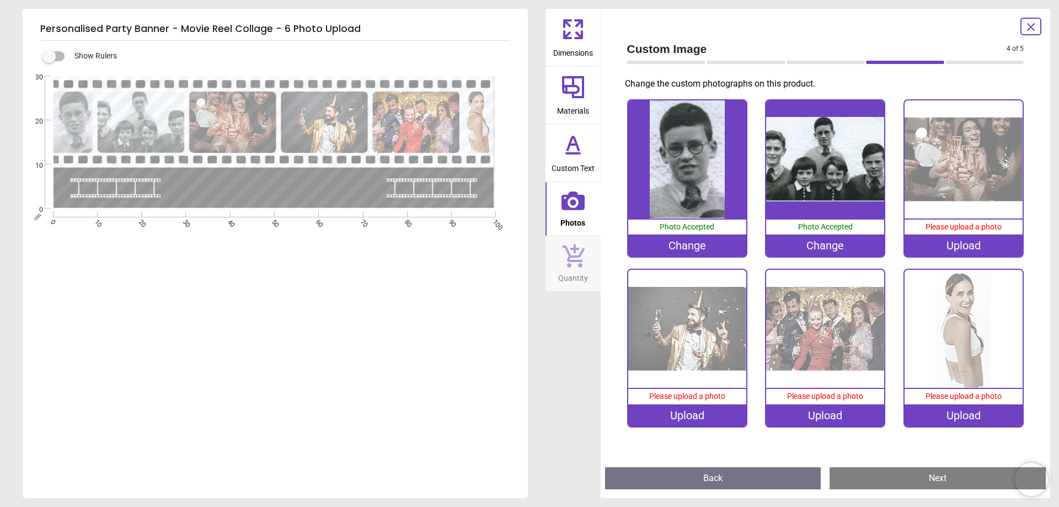
click at [83, 119] on image at bounding box center [74, 120] width 41 height 65
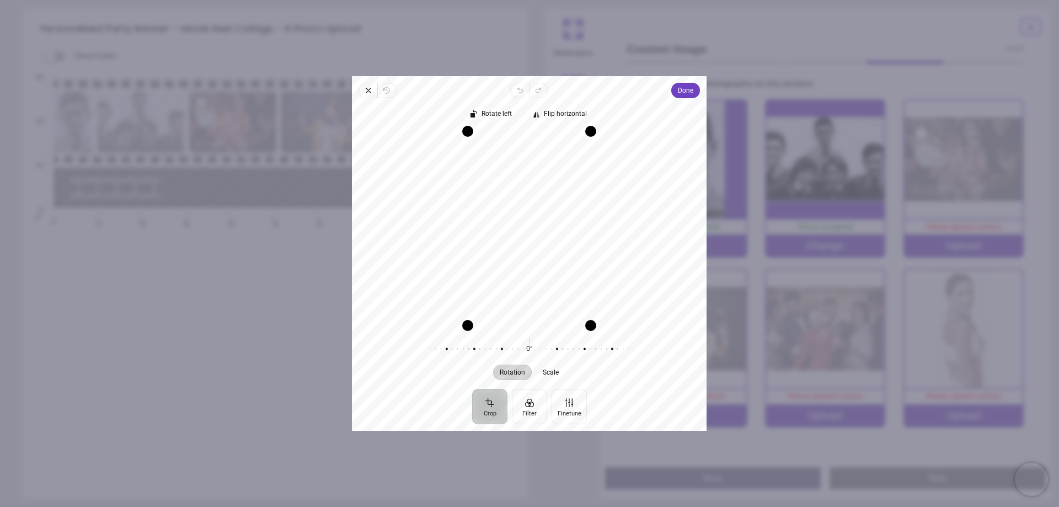
click at [180, 351] on div "**********" at bounding box center [274, 228] width 503 height 304
click at [370, 90] on icon "button" at bounding box center [368, 90] width 9 height 9
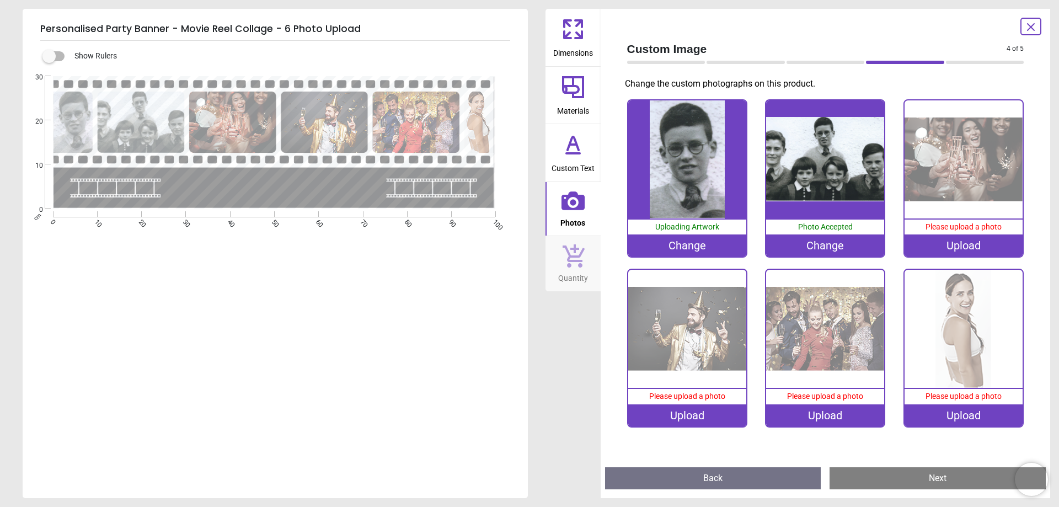
click at [966, 238] on div "Upload" at bounding box center [964, 245] width 118 height 22
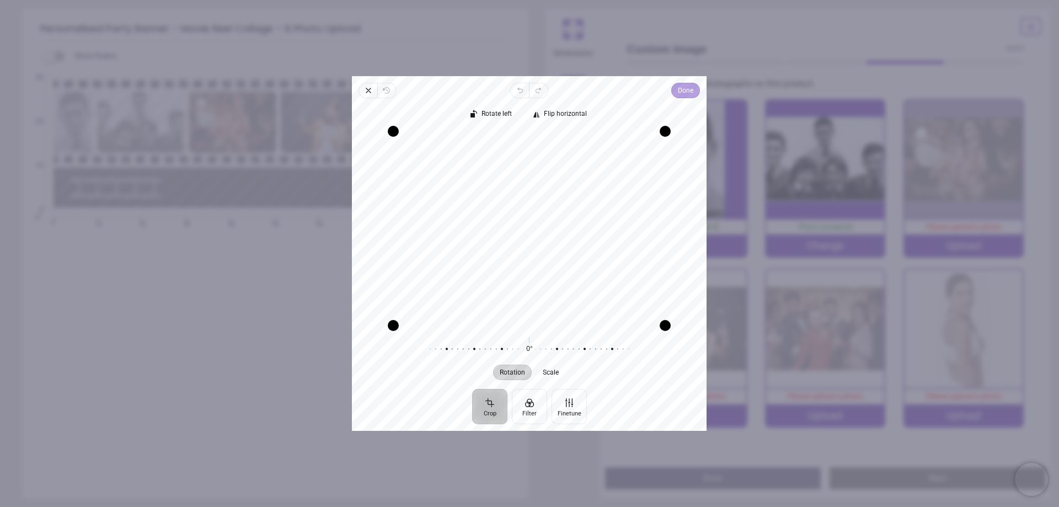
click at [686, 97] on span "Done" at bounding box center [686, 90] width 15 height 13
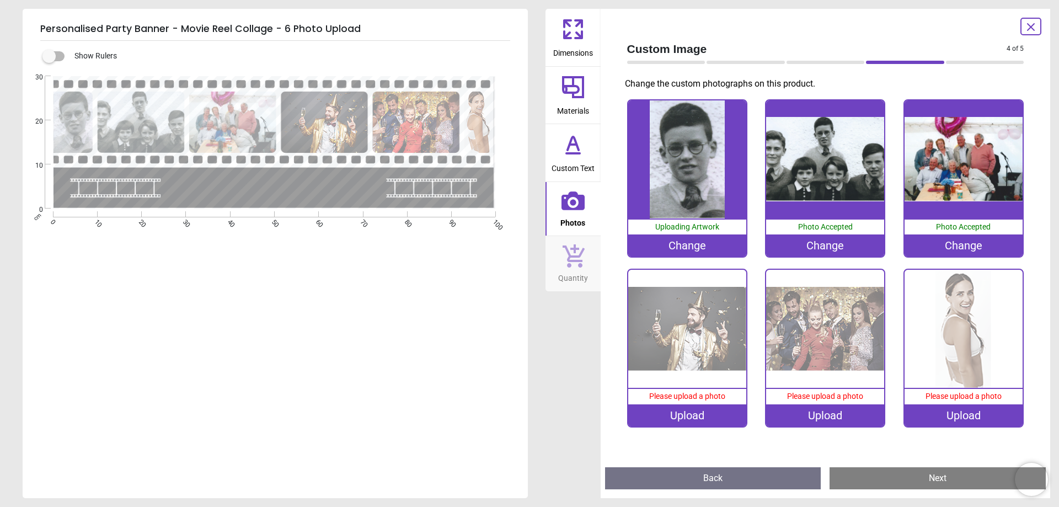
click at [965, 163] on img at bounding box center [964, 159] width 118 height 118
click at [979, 237] on div "Change" at bounding box center [964, 245] width 118 height 22
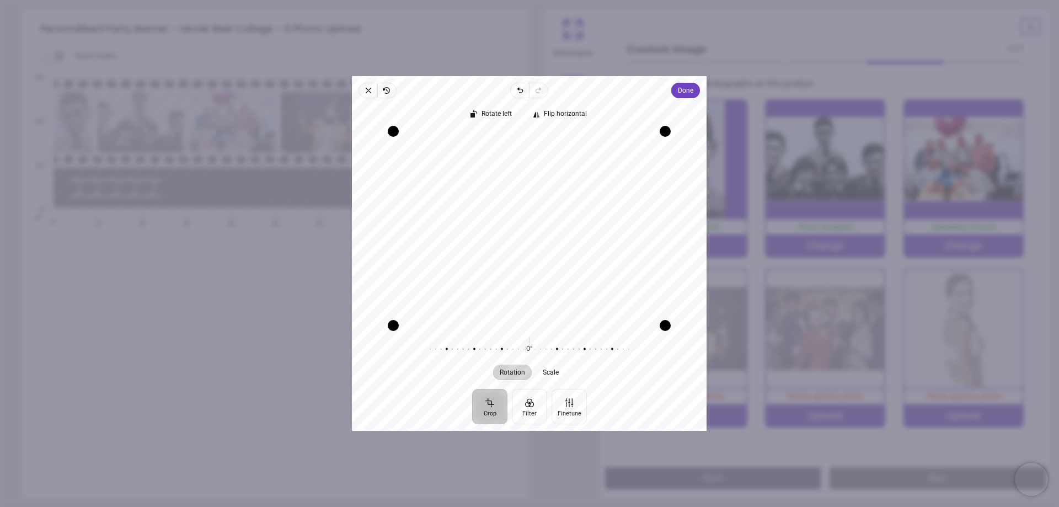
drag, startPoint x: 495, startPoint y: 234, endPoint x: 511, endPoint y: 243, distance: 17.5
click at [511, 243] on div "Recenter" at bounding box center [529, 228] width 337 height 194
drag, startPoint x: 484, startPoint y: 265, endPoint x: 492, endPoint y: 263, distance: 8.0
click at [492, 263] on div "Recenter" at bounding box center [529, 228] width 337 height 194
click at [684, 94] on span "Done" at bounding box center [686, 90] width 15 height 13
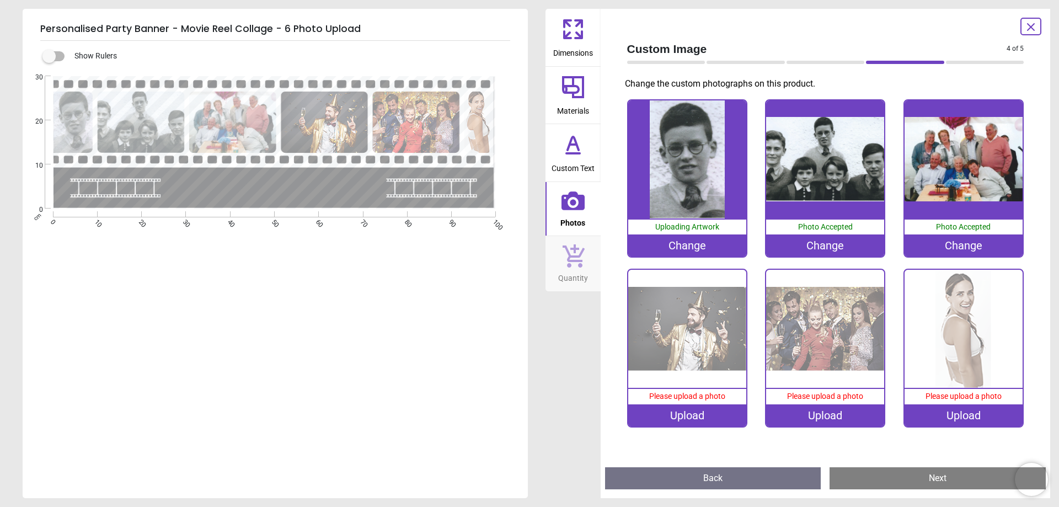
scroll to position [3, 0]
click at [688, 406] on div "Upload" at bounding box center [687, 415] width 118 height 22
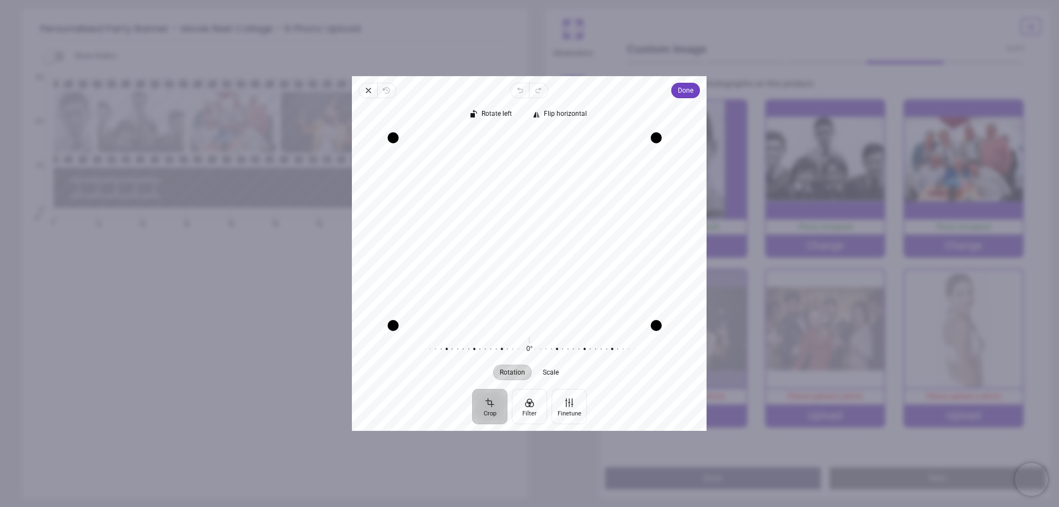
drag, startPoint x: 664, startPoint y: 135, endPoint x: 654, endPoint y: 141, distance: 11.2
click at [654, 141] on div "Drag corner tr" at bounding box center [656, 137] width 11 height 11
click at [686, 94] on span "Done" at bounding box center [686, 90] width 15 height 13
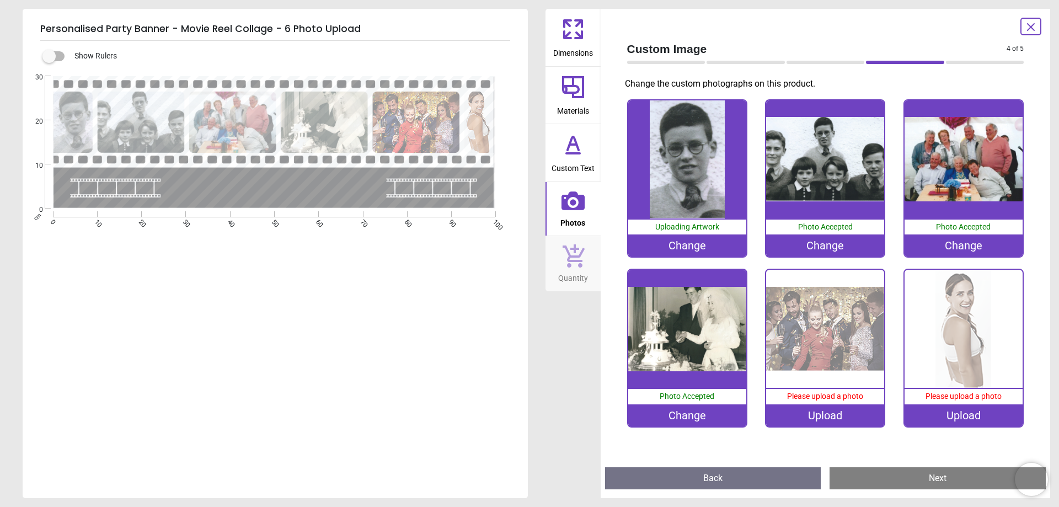
click at [961, 416] on div "Upload" at bounding box center [964, 415] width 118 height 22
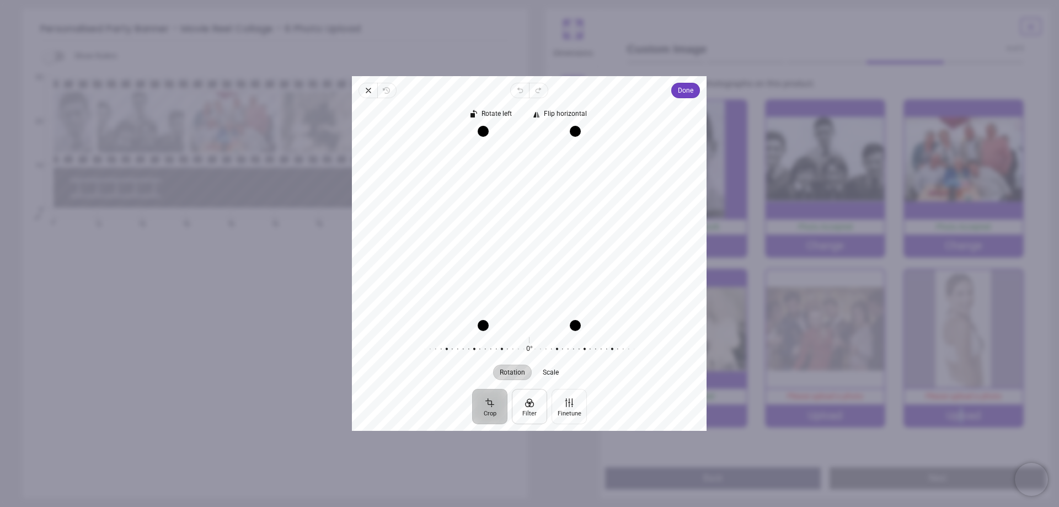
click at [530, 407] on button "Filter" at bounding box center [529, 406] width 35 height 35
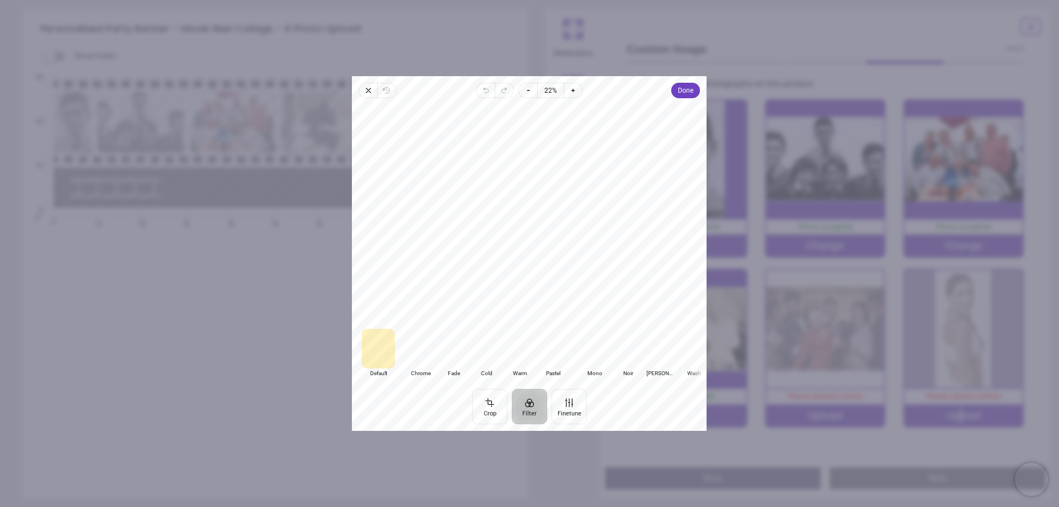
click at [604, 345] on div at bounding box center [594, 349] width 33 height 40
click at [684, 102] on div "Default Default Classic Chrome Fade Cold Warm Pastel Monochrome Mono Noir [PERS…" at bounding box center [529, 243] width 355 height 291
click at [296, 325] on div "**********" at bounding box center [274, 228] width 503 height 304
click at [363, 98] on div "Default Default Classic Chrome Fade Cold Warm Pastel Monochrome Mono Noir [PERS…" at bounding box center [529, 243] width 355 height 291
drag, startPoint x: 367, startPoint y: 97, endPoint x: 366, endPoint y: 124, distance: 27.1
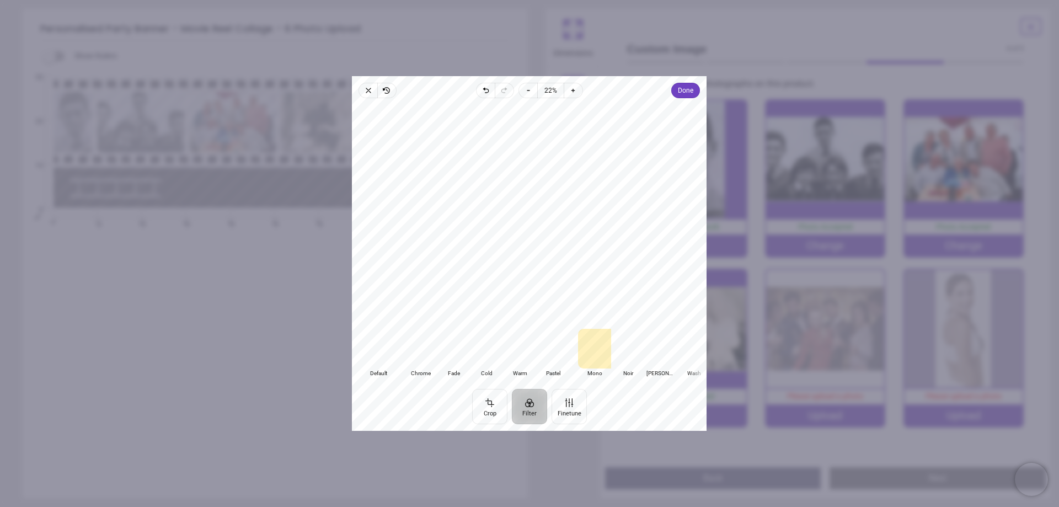
click at [368, 97] on span "Close" at bounding box center [368, 90] width 19 height 15
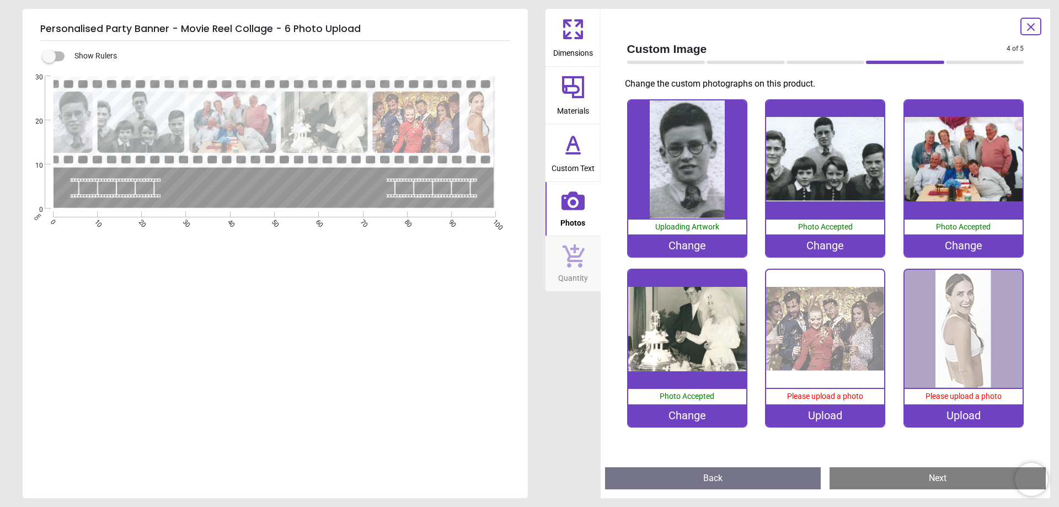
click at [966, 406] on div "Upload" at bounding box center [964, 415] width 118 height 22
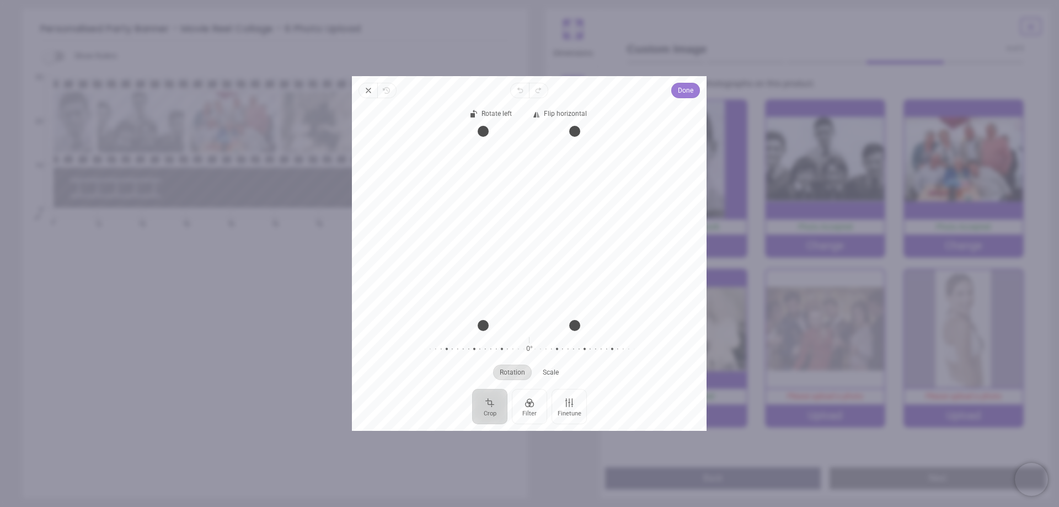
scroll to position [3, 0]
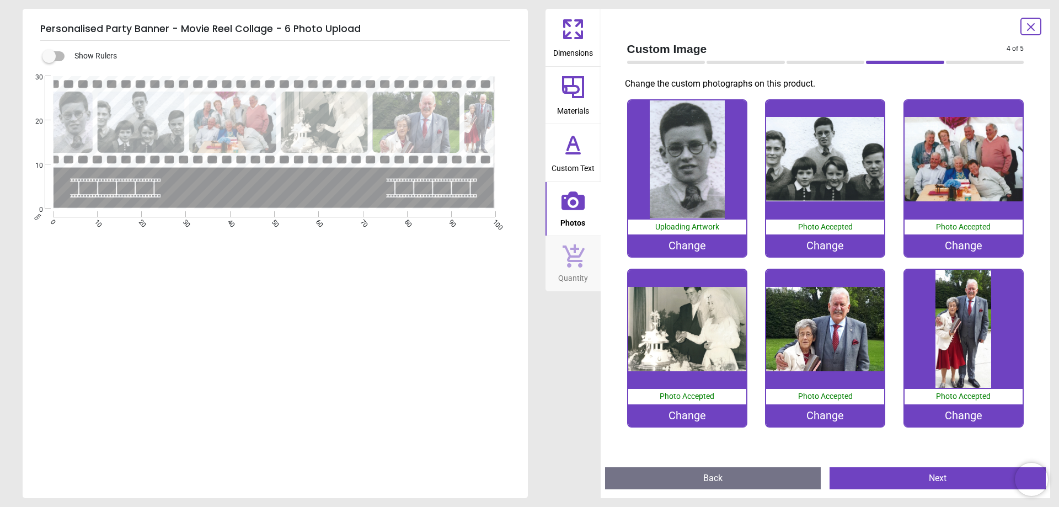
click at [968, 408] on div "Change" at bounding box center [964, 415] width 118 height 22
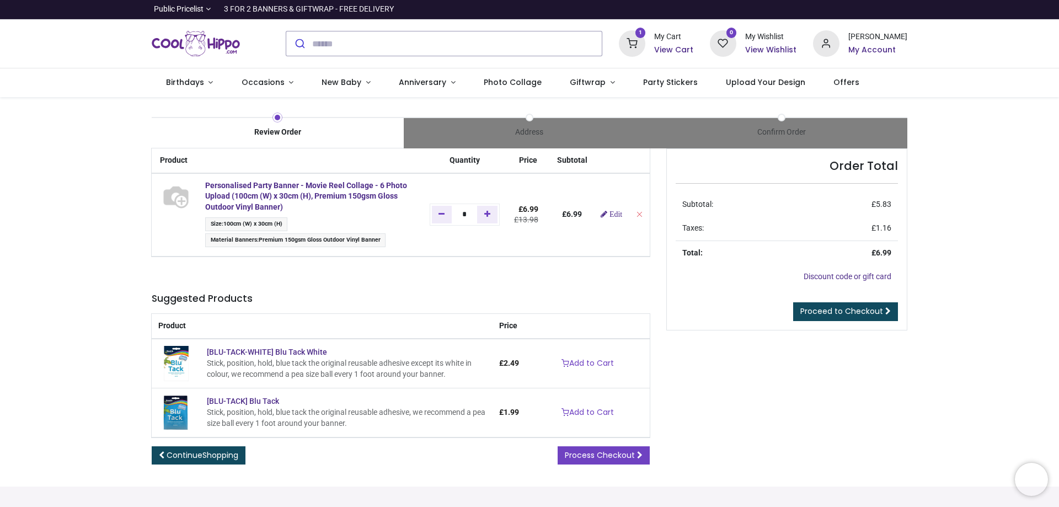
type input "**********"
click at [834, 313] on span "Proceed to Checkout" at bounding box center [842, 311] width 83 height 11
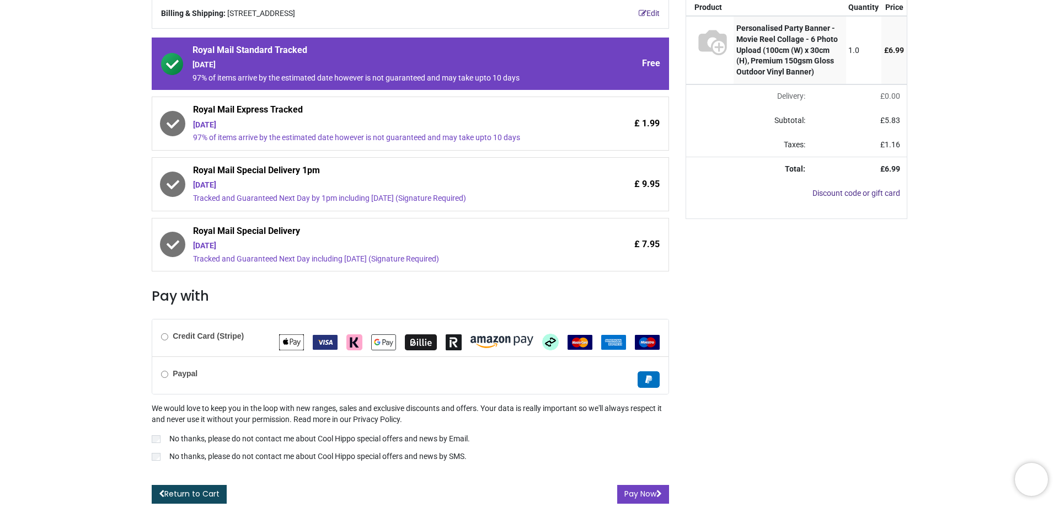
scroll to position [151, 0]
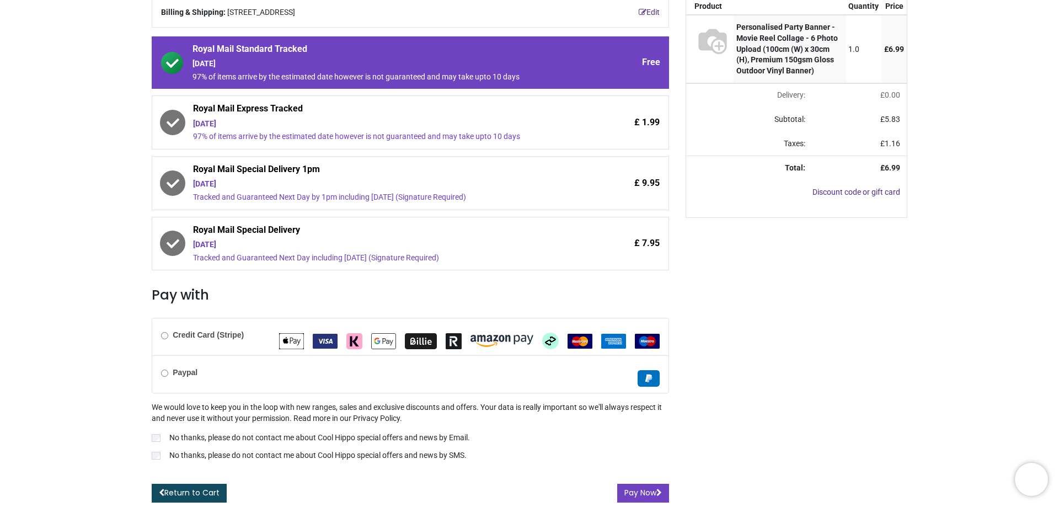
click at [170, 340] on label "Credit Card (Stripe)" at bounding box center [202, 335] width 83 height 11
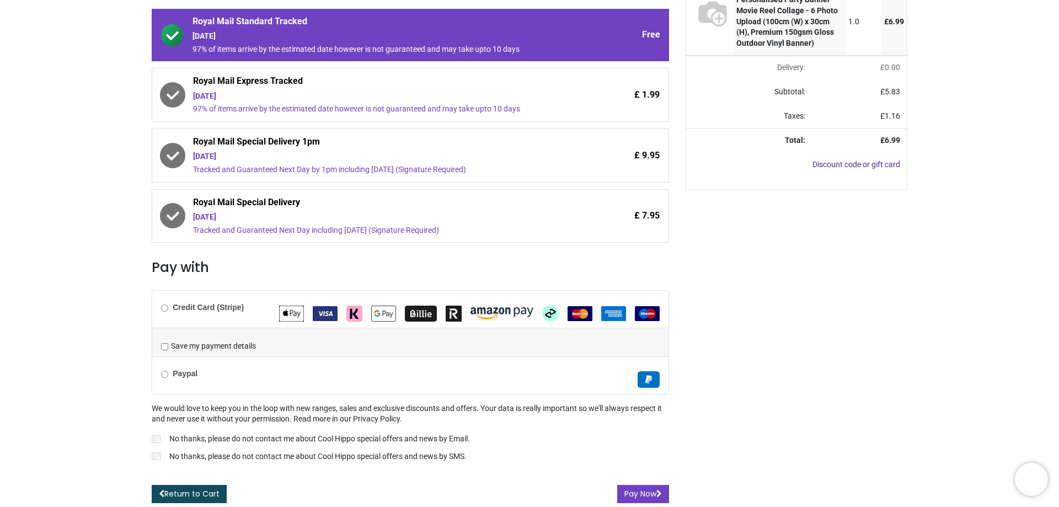
scroll to position [179, 0]
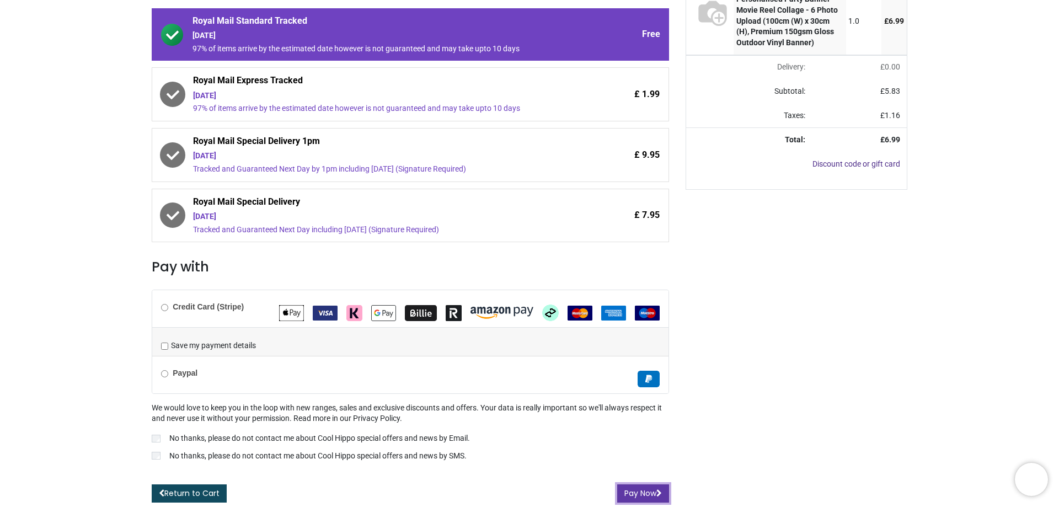
click at [636, 491] on button "Pay Now" at bounding box center [643, 493] width 52 height 19
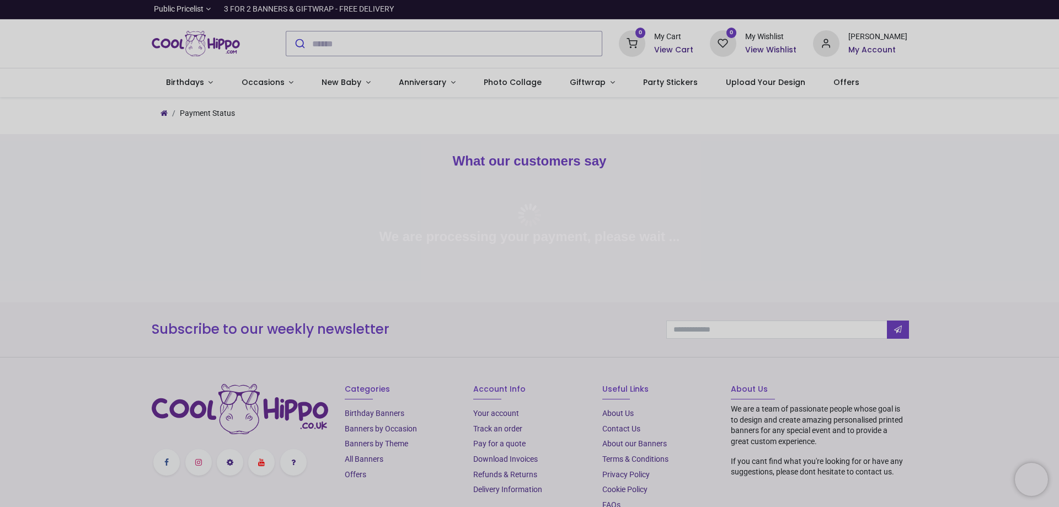
type input "**********"
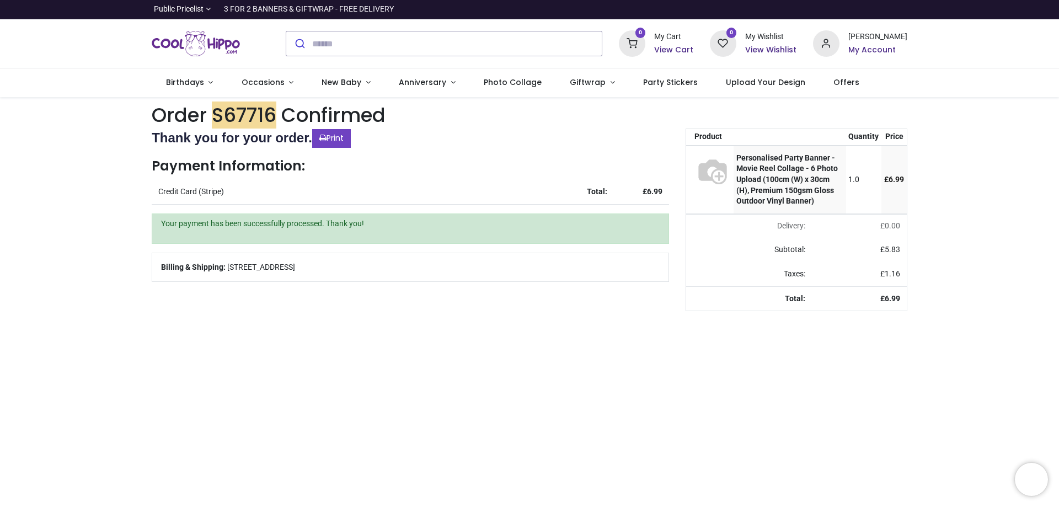
type input "**********"
